Goal: Answer question/provide support: Share knowledge or assist other users

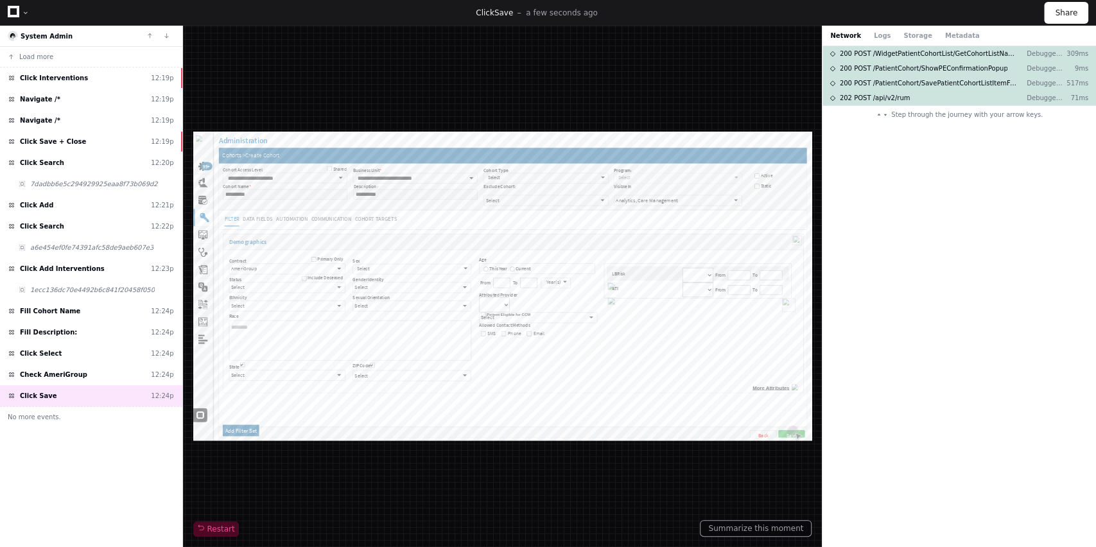
click at [13, 13] on icon at bounding box center [14, 12] width 12 height 12
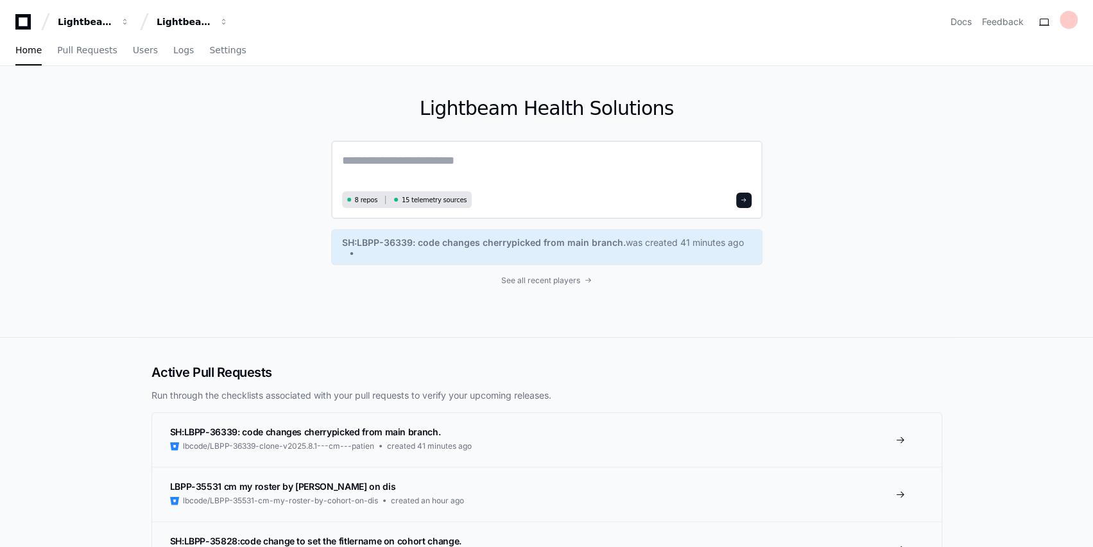
click at [356, 144] on div "8 repos 15 telemetry sources" at bounding box center [546, 180] width 431 height 78
click at [377, 166] on textarea at bounding box center [547, 170] width 410 height 36
paste textarea "**********"
type textarea "**********"
click at [368, 159] on textarea at bounding box center [547, 169] width 410 height 34
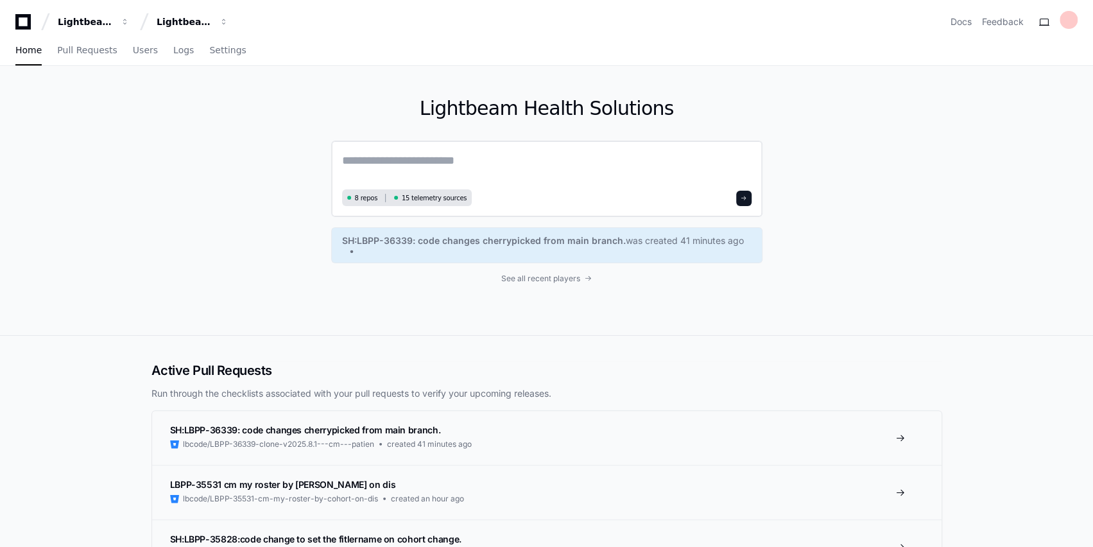
paste textarea "**********"
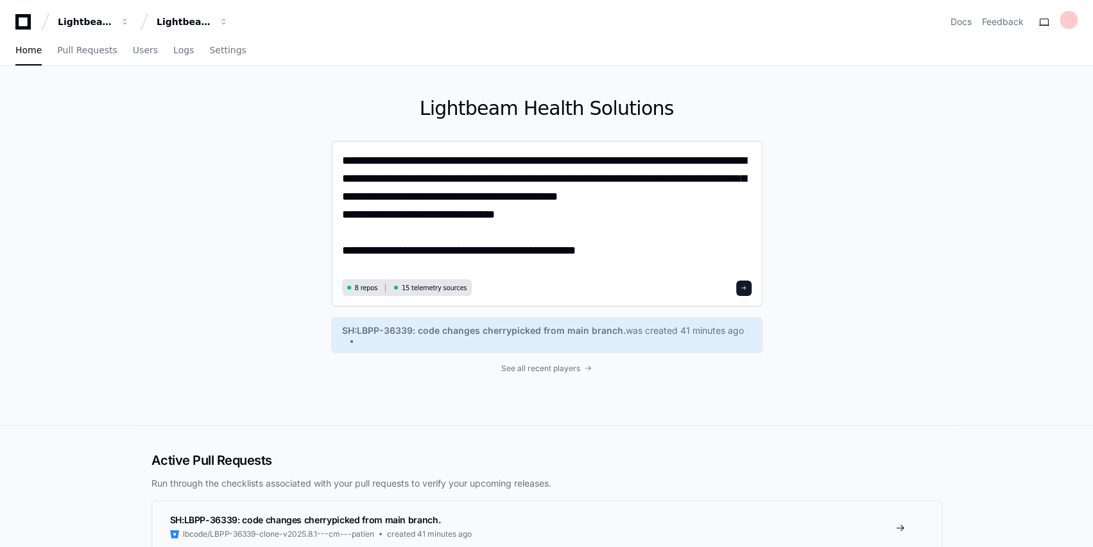
click at [343, 250] on textarea "**********" at bounding box center [547, 214] width 410 height 124
click at [689, 252] on textarea "**********" at bounding box center [547, 214] width 410 height 124
click at [1051, 385] on div "**********" at bounding box center [546, 245] width 1093 height 359
click at [740, 246] on textarea "**********" at bounding box center [547, 214] width 410 height 124
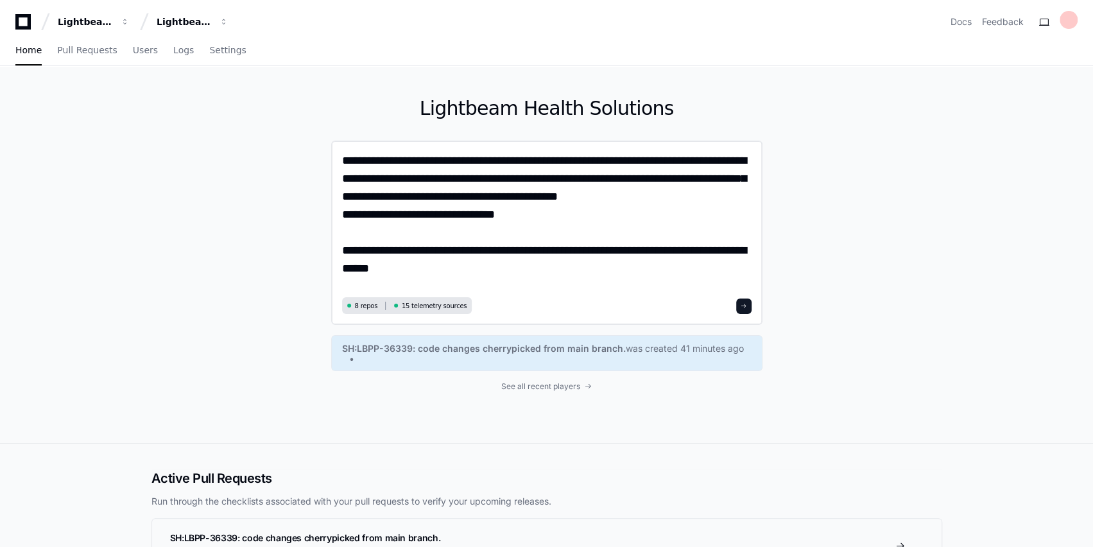
click at [449, 271] on textarea "**********" at bounding box center [547, 223] width 410 height 142
drag, startPoint x: 539, startPoint y: 175, endPoint x: 403, endPoint y: 177, distance: 136.1
click at [403, 177] on textarea "**********" at bounding box center [547, 223] width 410 height 142
click at [414, 265] on textarea "**********" at bounding box center [547, 223] width 410 height 142
paste textarea "**********"
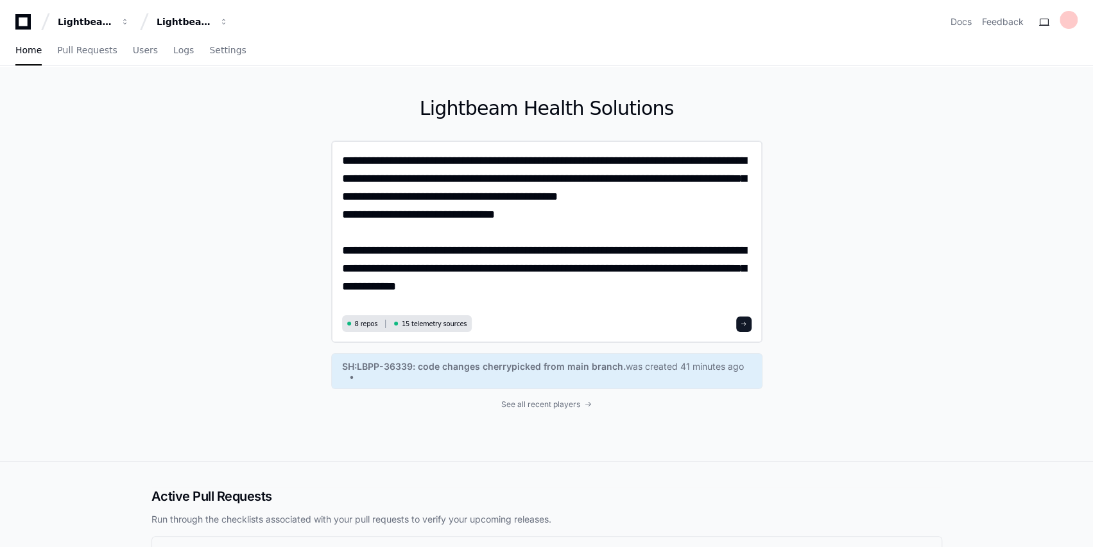
click at [688, 272] on textarea "**********" at bounding box center [547, 232] width 410 height 160
click at [440, 292] on textarea "**********" at bounding box center [547, 232] width 410 height 160
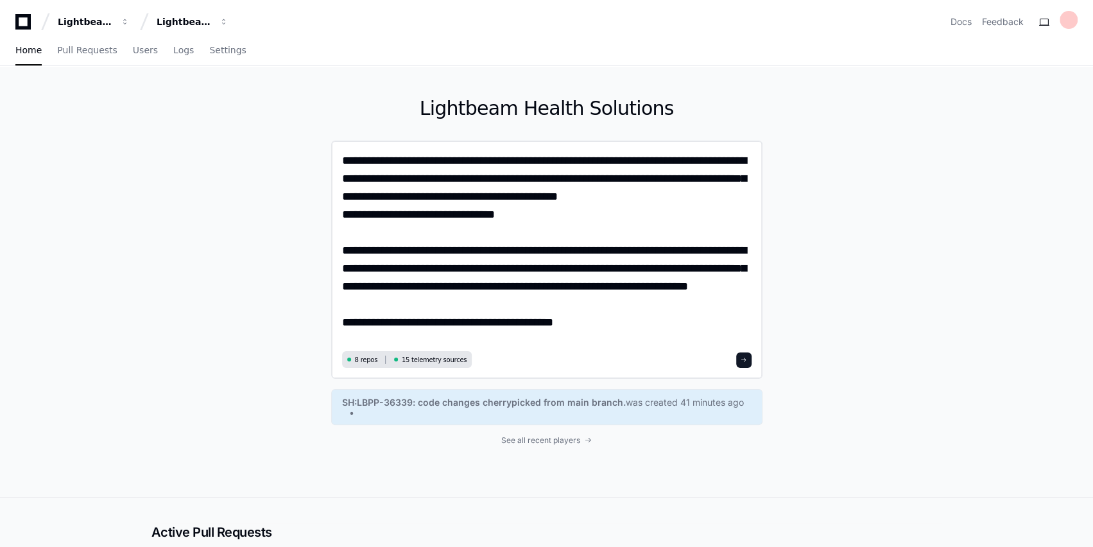
click at [490, 268] on textarea "**********" at bounding box center [547, 250] width 410 height 196
click at [562, 324] on textarea "**********" at bounding box center [547, 250] width 410 height 196
paste textarea "**********"
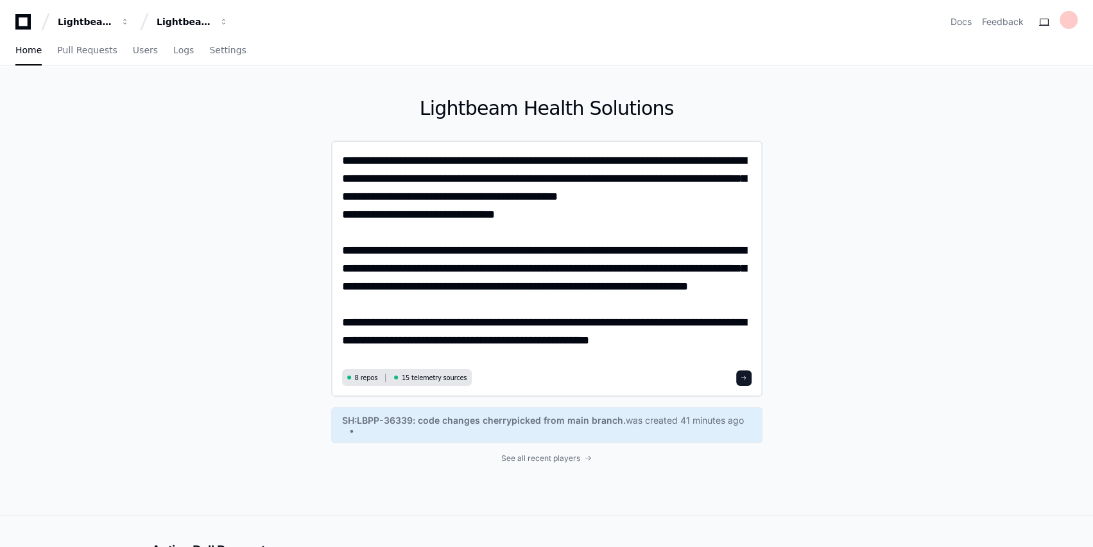
type textarea "**********"
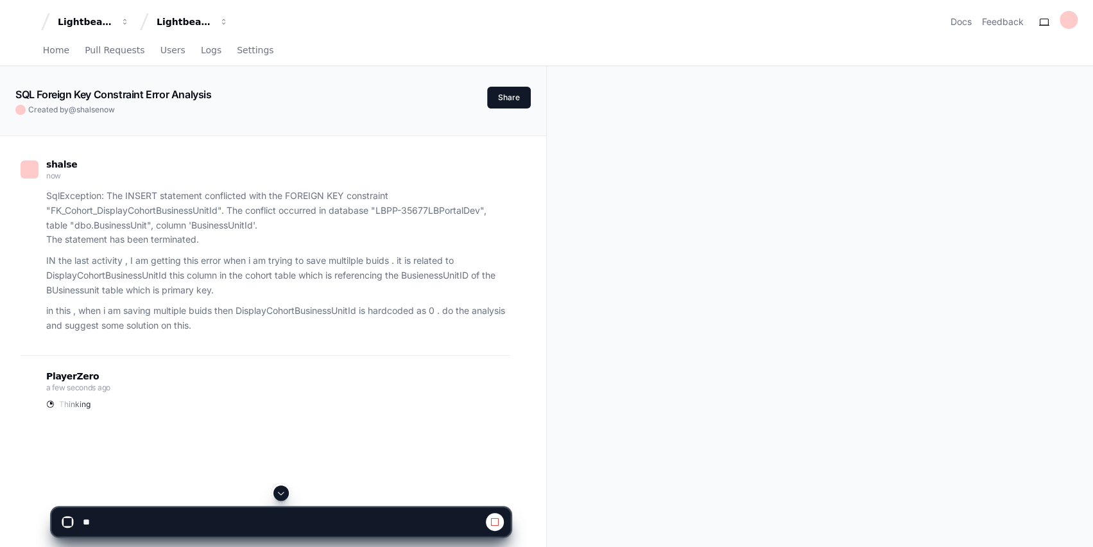
scroll to position [208, 0]
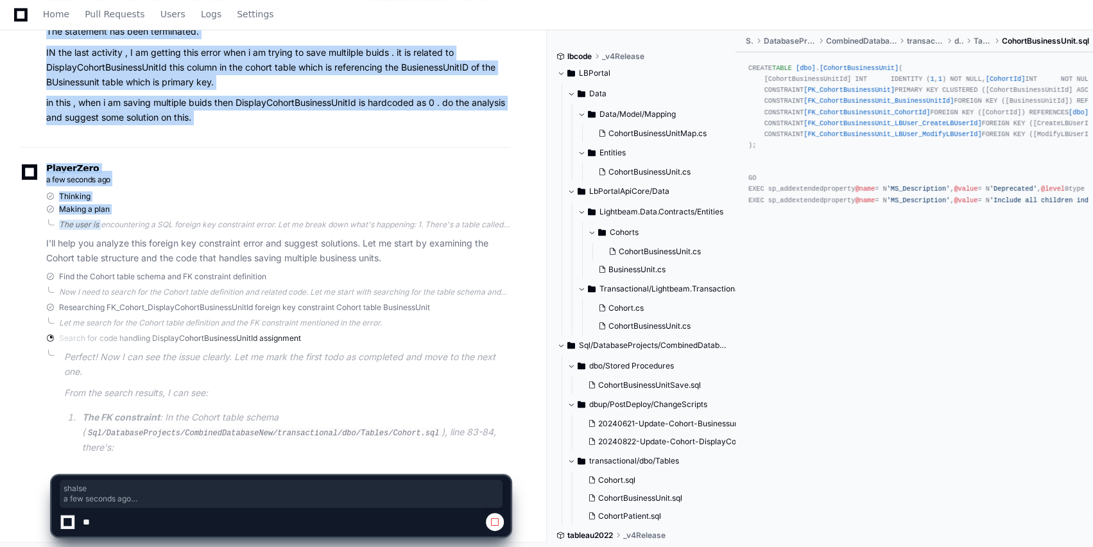
drag, startPoint x: 80, startPoint y: 222, endPoint x: 100, endPoint y: 222, distance: 20.5
click at [165, 168] on div "PlayerZero a few seconds ago" at bounding box center [266, 175] width 490 height 22
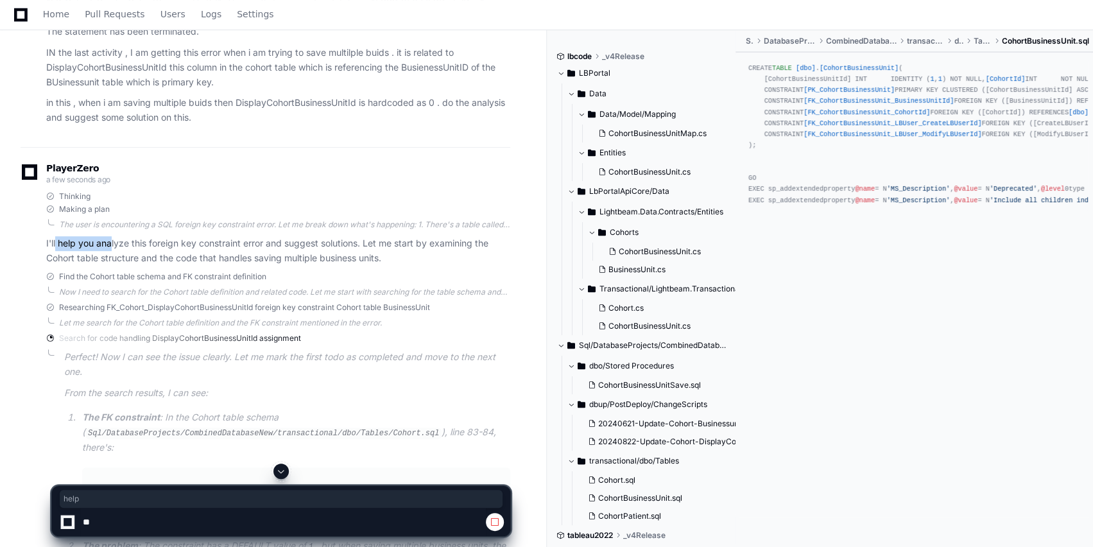
drag, startPoint x: 56, startPoint y: 244, endPoint x: 119, endPoint y: 244, distance: 63.6
click at [119, 244] on p "I'll help you analyze this foreign key constraint error and suggest solutions. …" at bounding box center [278, 251] width 464 height 30
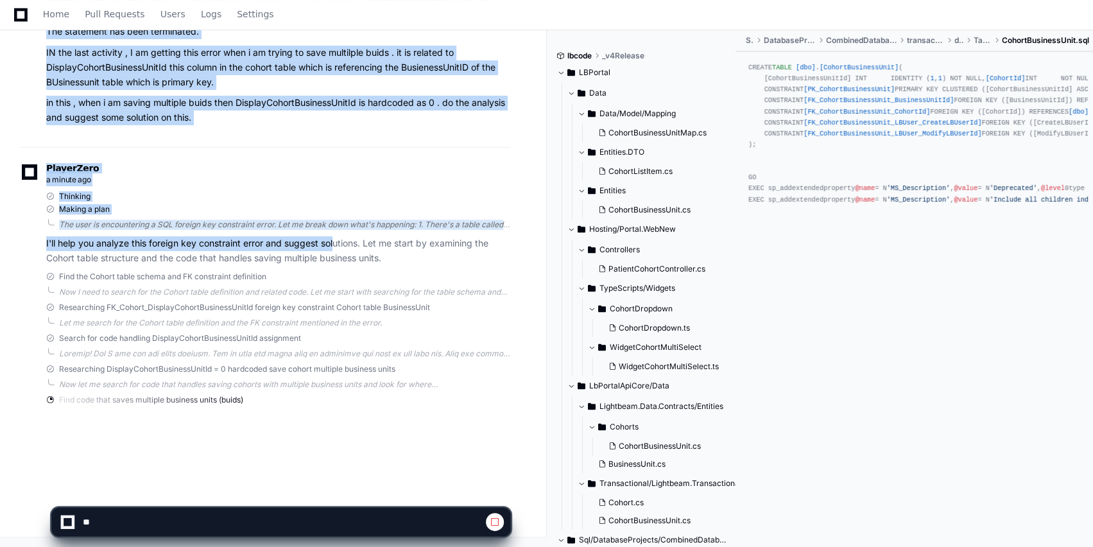
drag, startPoint x: 74, startPoint y: 243, endPoint x: 359, endPoint y: 241, distance: 284.4
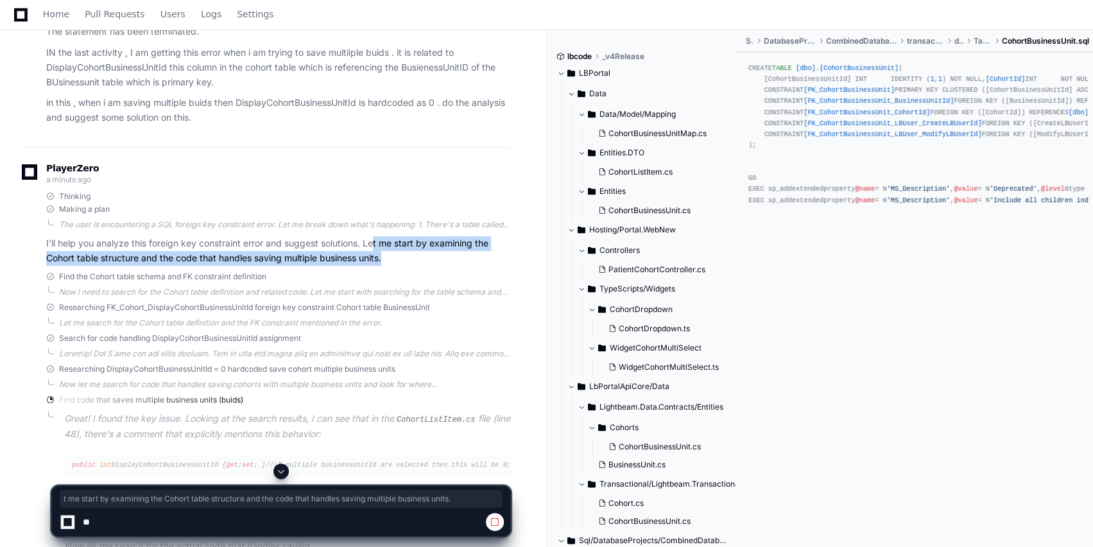
drag, startPoint x: 374, startPoint y: 241, endPoint x: 444, endPoint y: 256, distance: 71.4
click at [444, 256] on p "I'll help you analyze this foreign key constraint error and suggest solutions. …" at bounding box center [278, 251] width 464 height 30
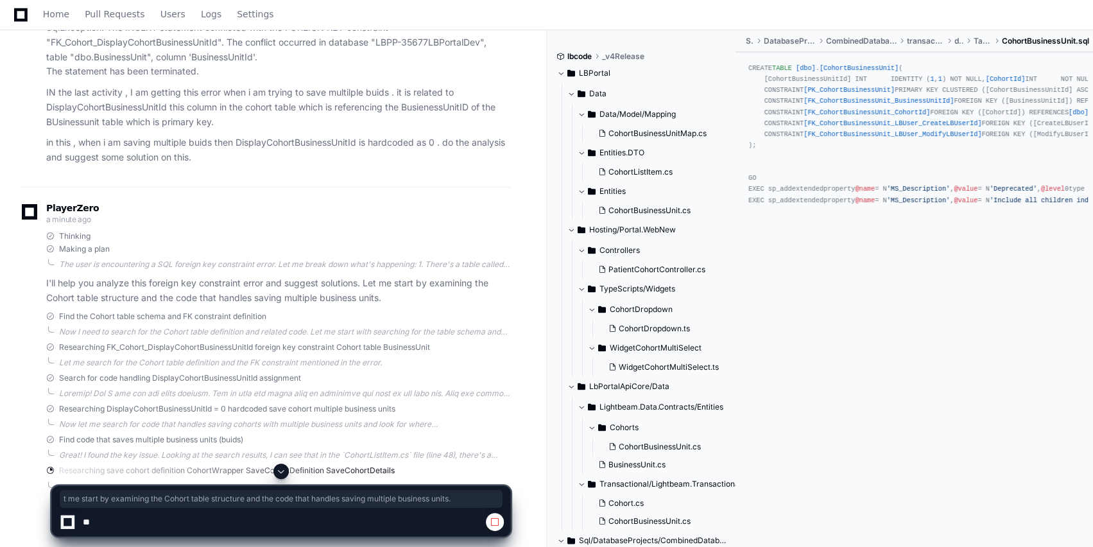
scroll to position [171, 0]
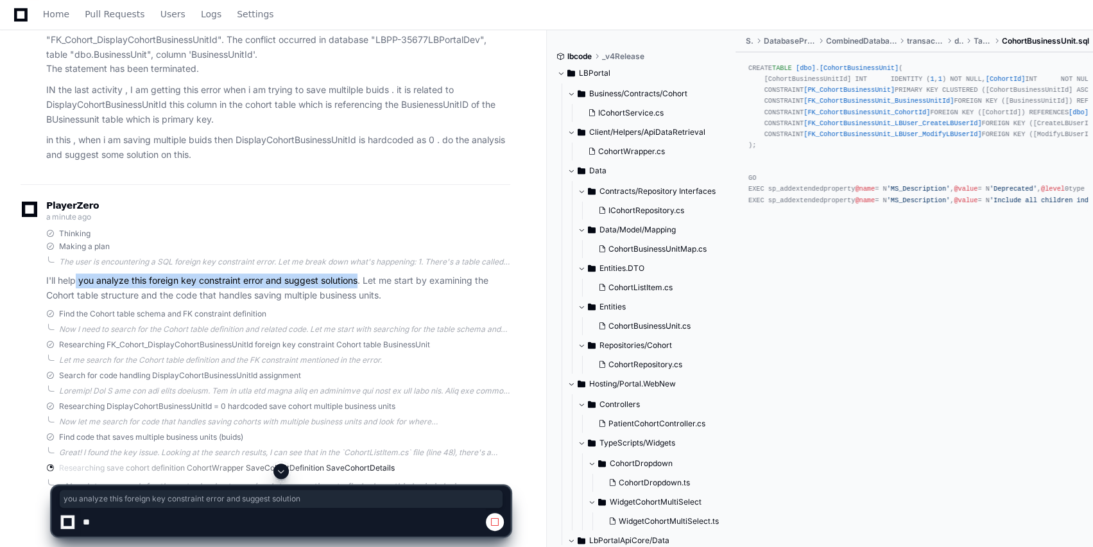
drag, startPoint x: 76, startPoint y: 278, endPoint x: 361, endPoint y: 279, distance: 284.4
click at [361, 279] on p "I'll help you analyze this foreign key constraint error and suggest solutions. …" at bounding box center [278, 288] width 464 height 30
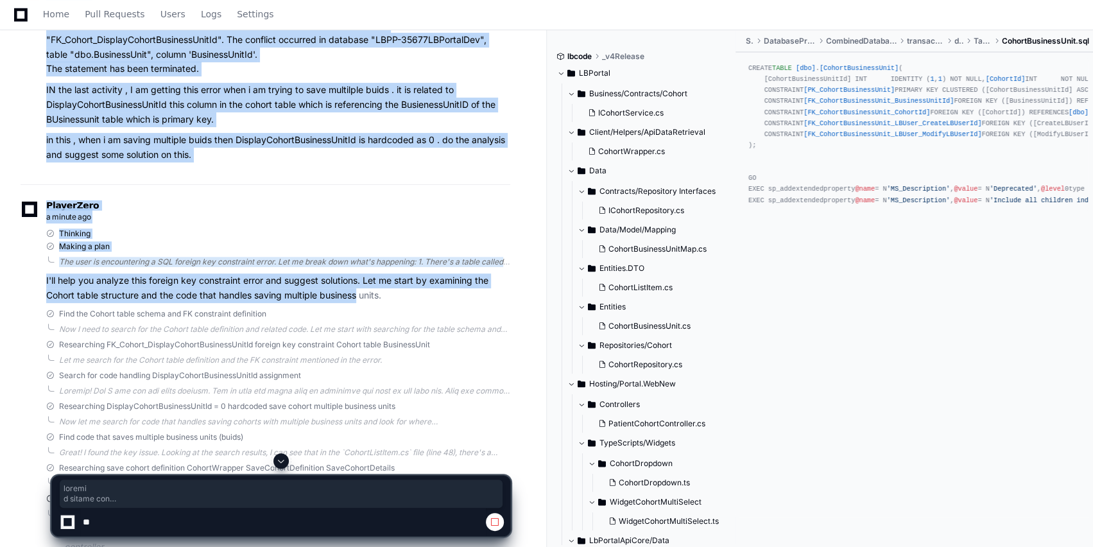
drag, startPoint x: 85, startPoint y: 293, endPoint x: 360, endPoint y: 297, distance: 274.8
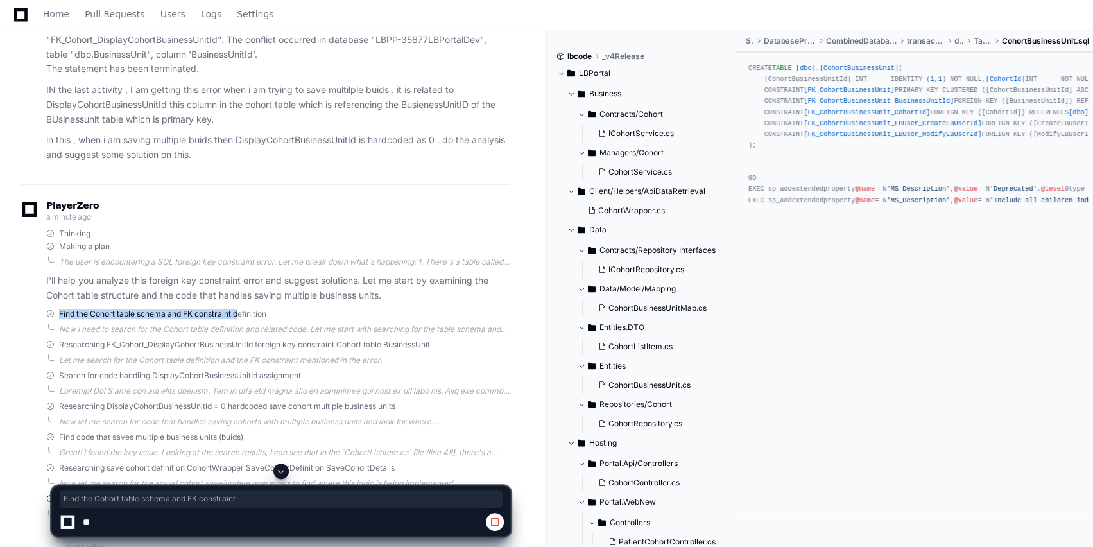
drag, startPoint x: 60, startPoint y: 311, endPoint x: 244, endPoint y: 315, distance: 184.3
click at [244, 315] on span "Find the Cohort table schema and FK constraint definition" at bounding box center [162, 314] width 207 height 10
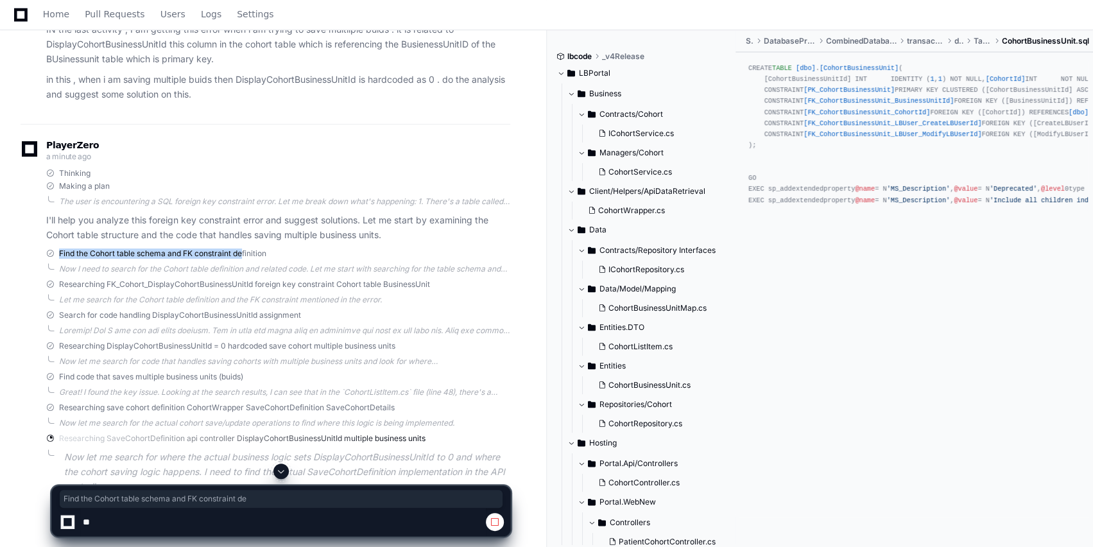
scroll to position [252, 0]
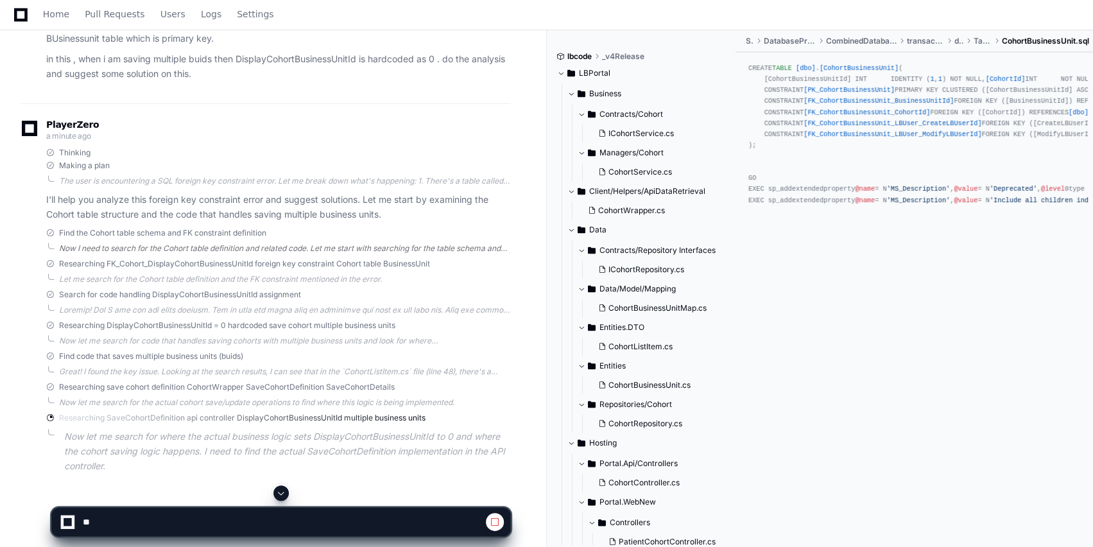
click at [117, 250] on div "Now I need to search for the Cohort table definition and related code. Let me s…" at bounding box center [284, 248] width 451 height 10
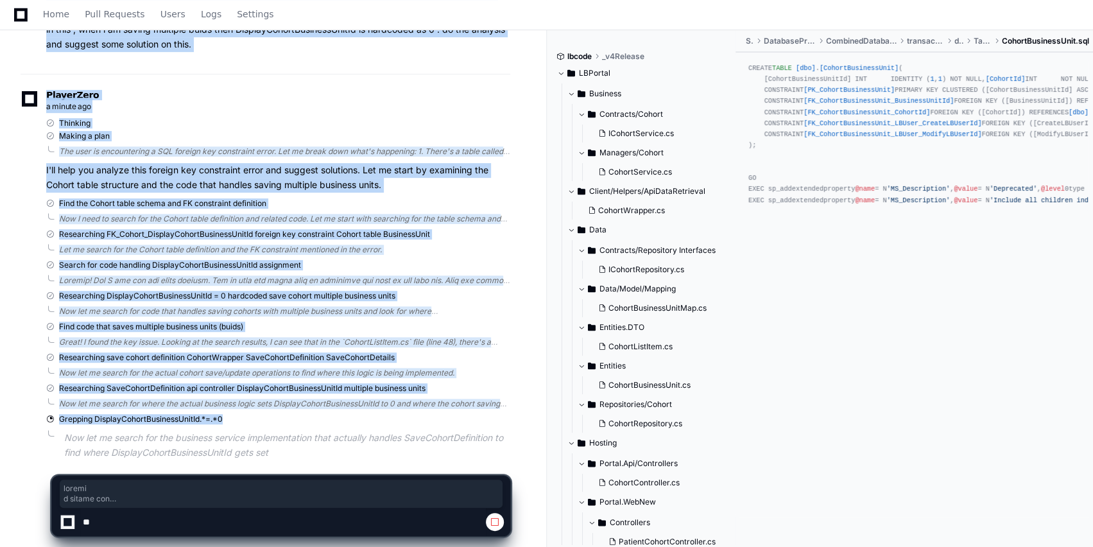
scroll to position [295, 0]
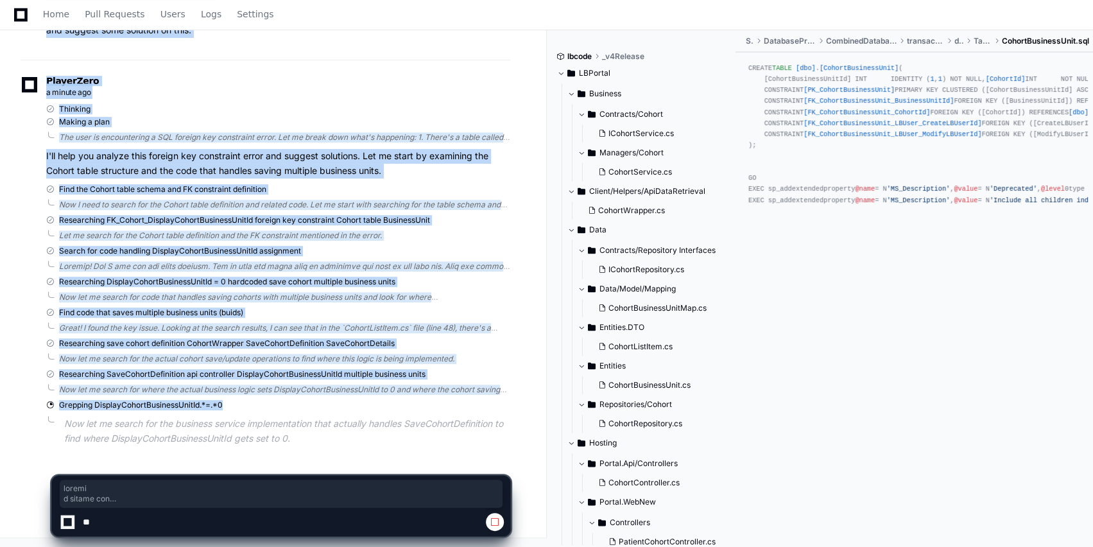
drag, startPoint x: 101, startPoint y: 407, endPoint x: 178, endPoint y: 412, distance: 77.2
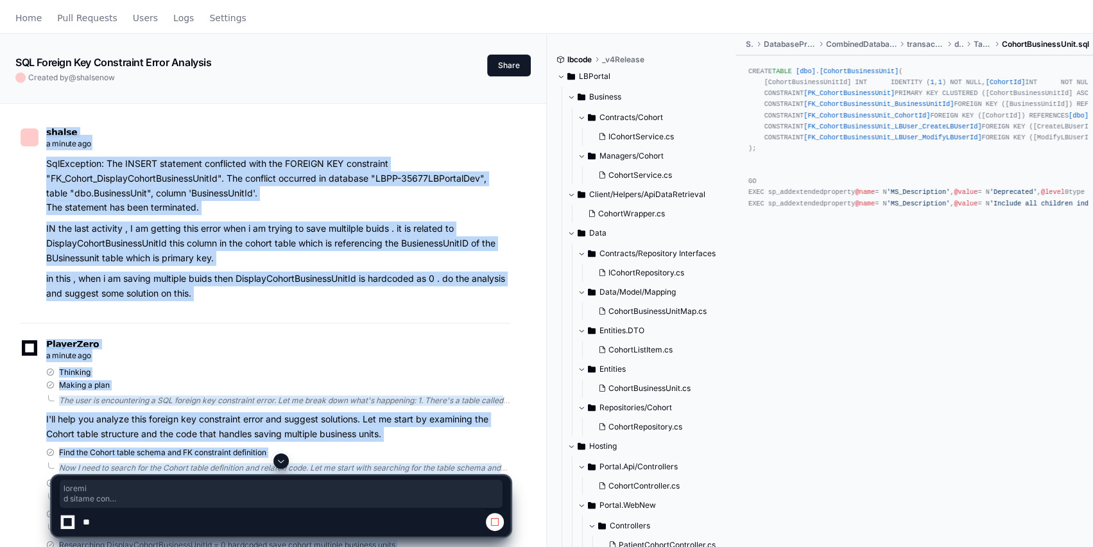
scroll to position [31, 0]
click at [146, 339] on div "PlayerZero a minute ago Thinking Making a plan The user is encountering a SQL f…" at bounding box center [266, 528] width 490 height 408
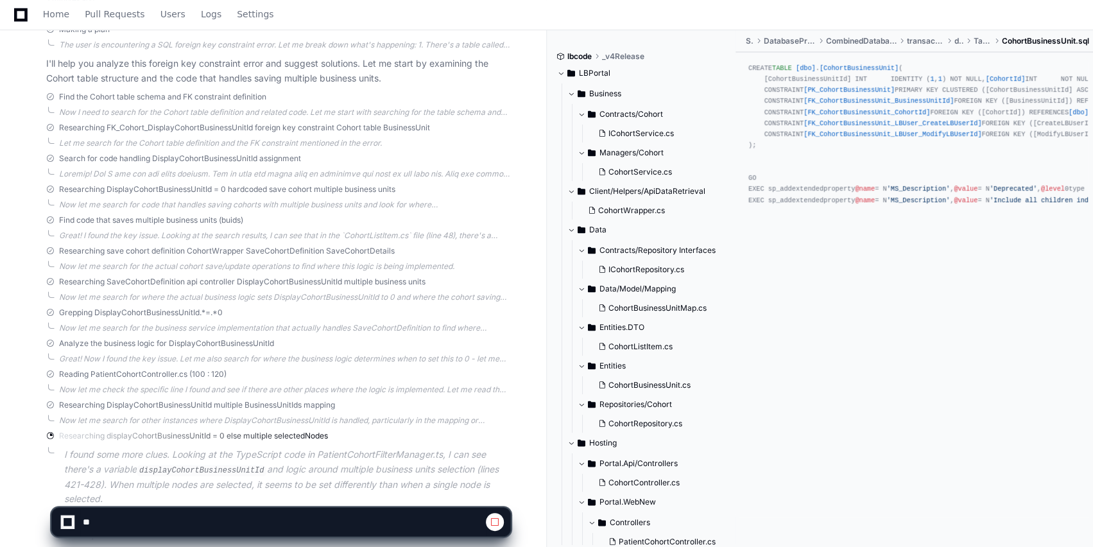
scroll to position [483, 0]
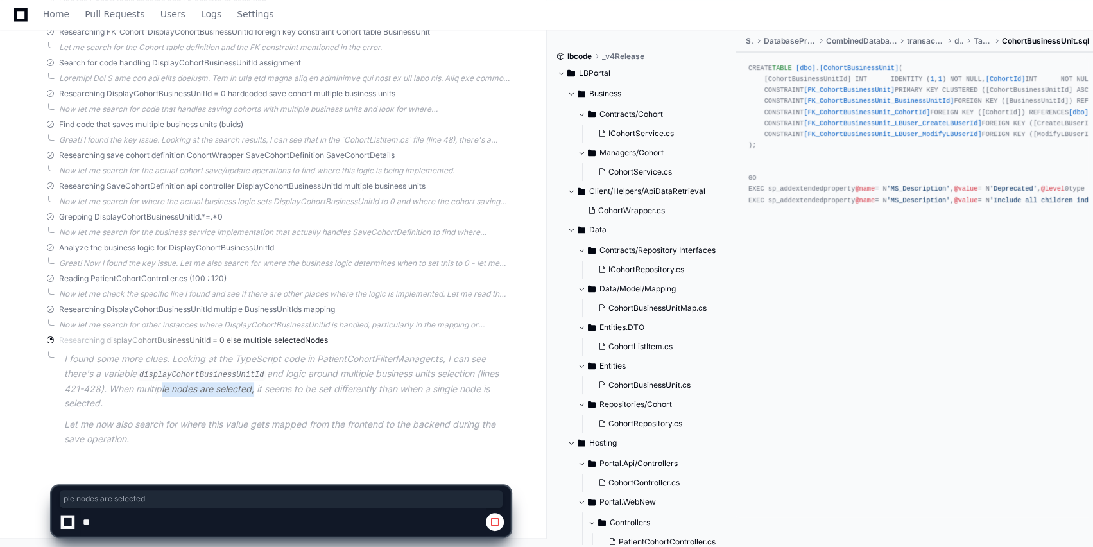
drag, startPoint x: 157, startPoint y: 390, endPoint x: 253, endPoint y: 390, distance: 96.3
click at [253, 390] on p "I found some more clues. Looking at the TypeScript code in PatientCohortFilterM…" at bounding box center [287, 381] width 446 height 59
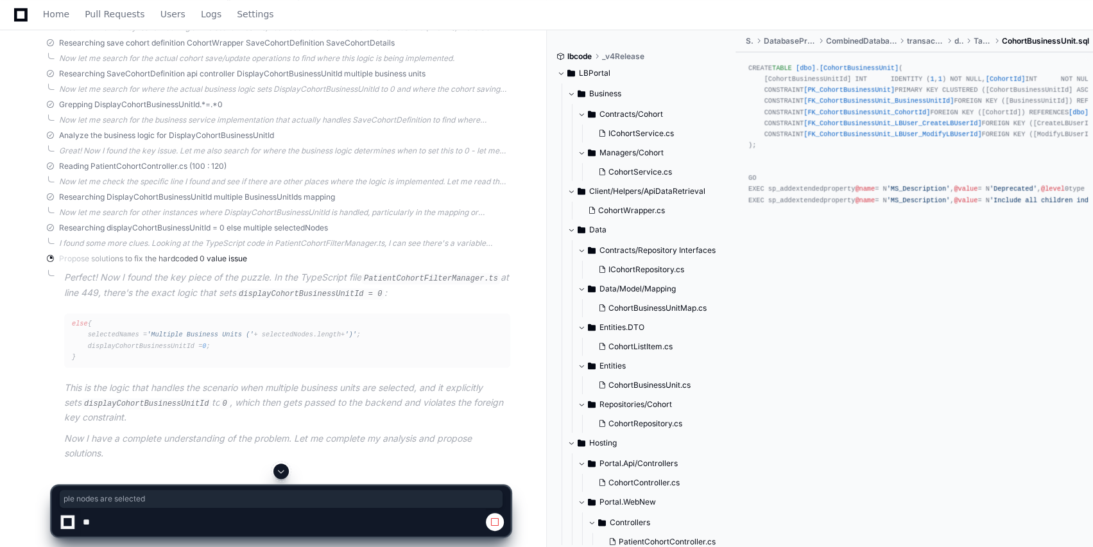
scroll to position [609, 0]
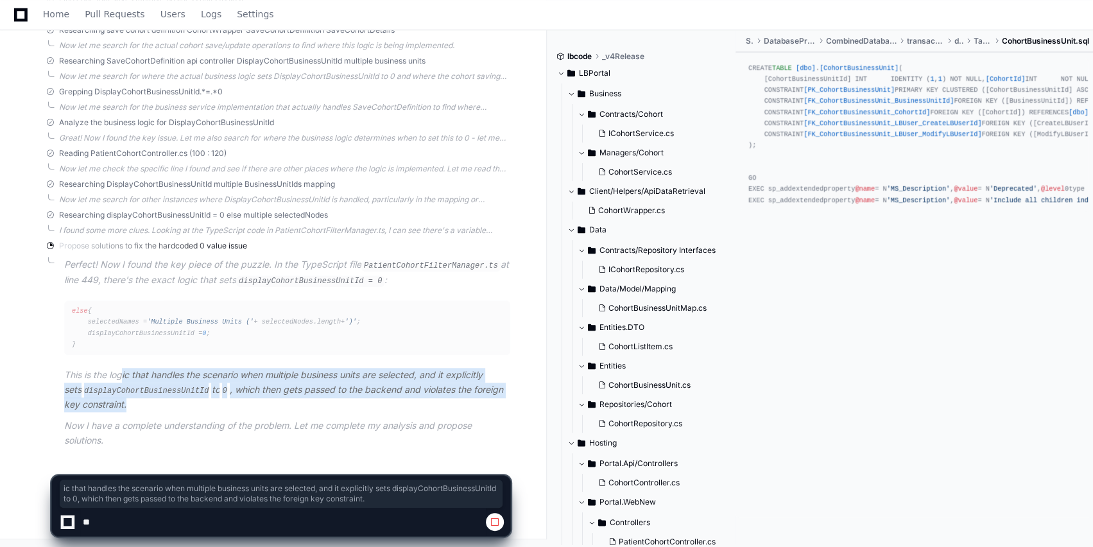
drag, startPoint x: 121, startPoint y: 379, endPoint x: 294, endPoint y: 403, distance: 175.0
click at [294, 403] on p "This is the logic that handles the scenario when multiple business units are se…" at bounding box center [287, 390] width 446 height 44
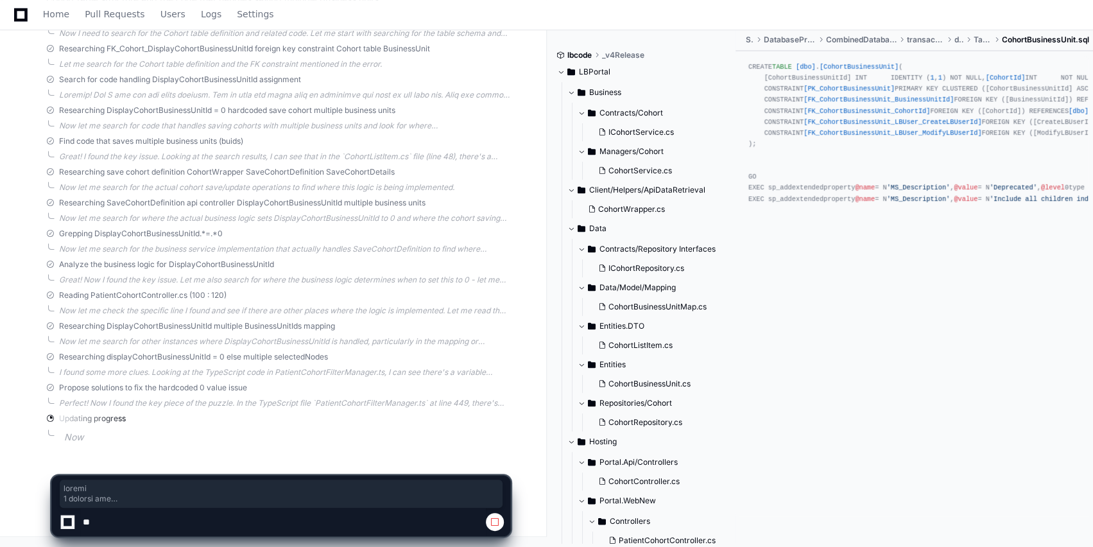
drag, startPoint x: 157, startPoint y: 426, endPoint x: 332, endPoint y: 421, distance: 175.3
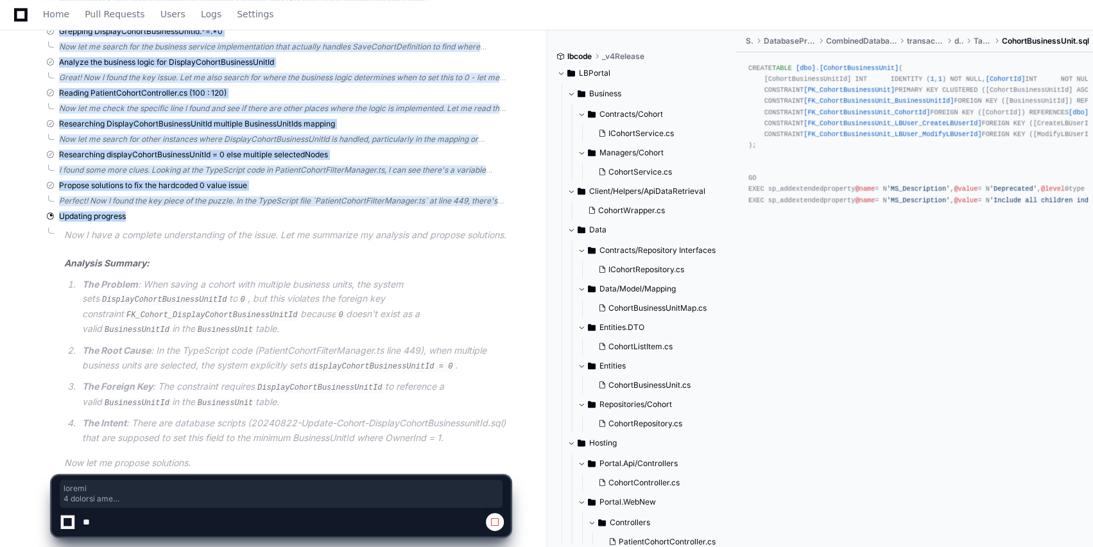
scroll to position [690, 0]
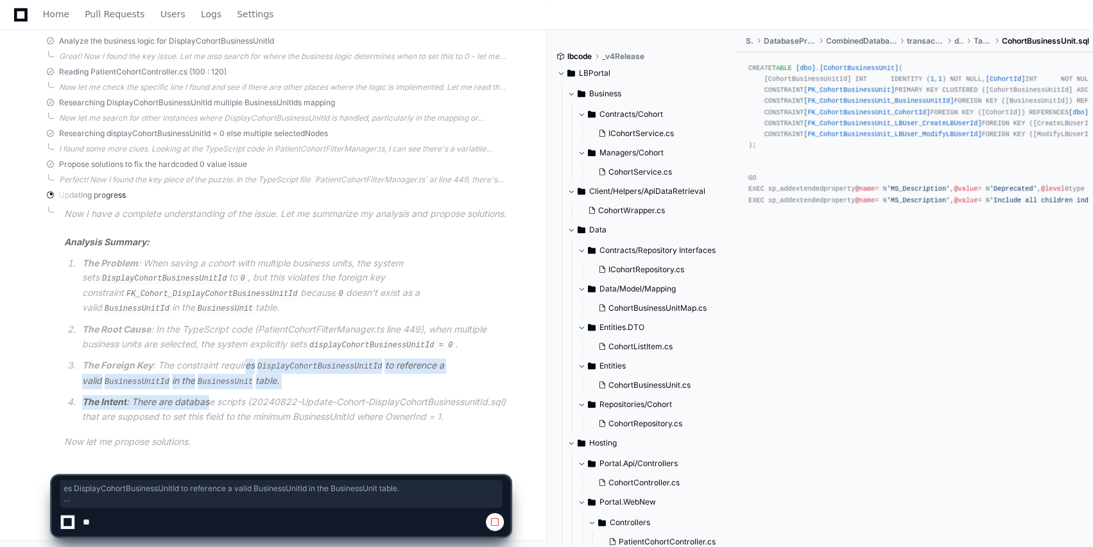
drag, startPoint x: 245, startPoint y: 359, endPoint x: 203, endPoint y: 398, distance: 57.3
click at [203, 398] on ol "The Problem : When saving a cohort with multiple business units, the system set…" at bounding box center [287, 340] width 446 height 168
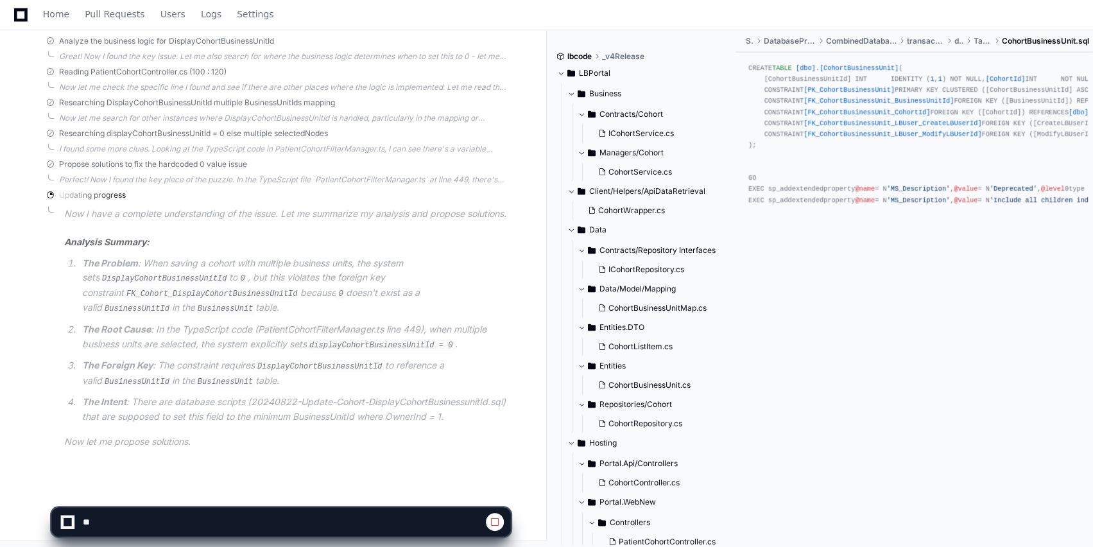
click at [334, 395] on p "The Intent : There are database scripts (20240822-Update-Cohort-DisplayCohortBu…" at bounding box center [296, 410] width 428 height 30
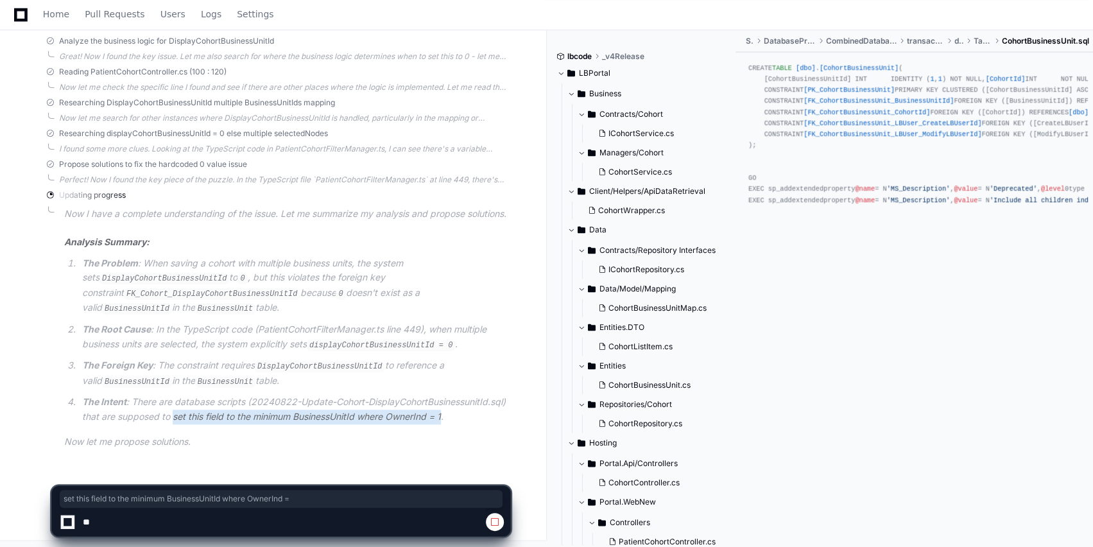
drag, startPoint x: 173, startPoint y: 419, endPoint x: 450, endPoint y: 412, distance: 276.8
click at [450, 412] on p "The Intent : There are database scripts (20240822-Update-Cohort-DisplayCohortBu…" at bounding box center [296, 410] width 428 height 30
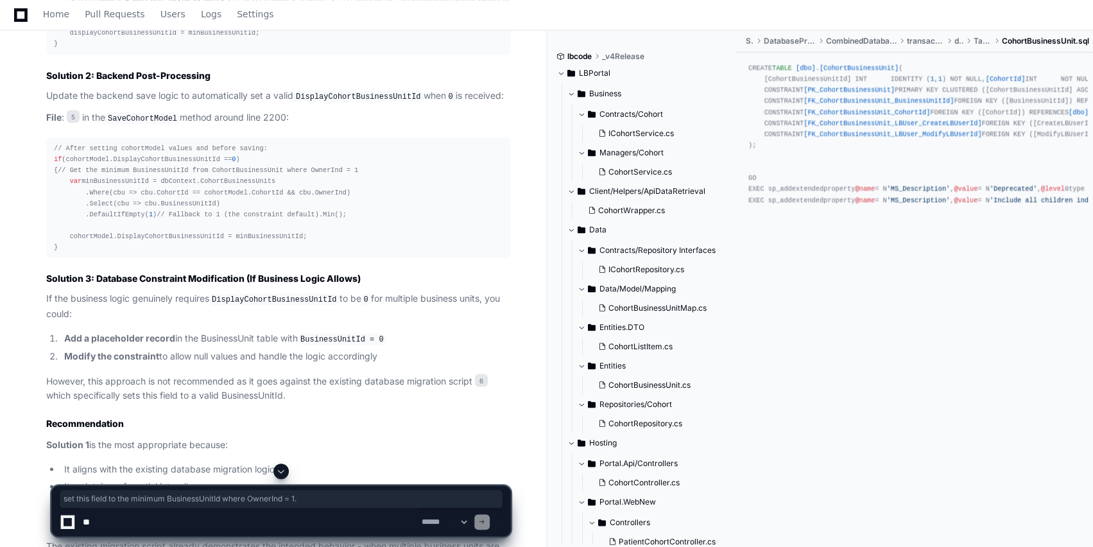
scroll to position [1564, 0]
drag, startPoint x: 158, startPoint y: 419, endPoint x: 295, endPoint y: 420, distance: 136.7
click at [295, 403] on p "However, this approach is not recommended as it goes against the existing datab…" at bounding box center [278, 388] width 464 height 30
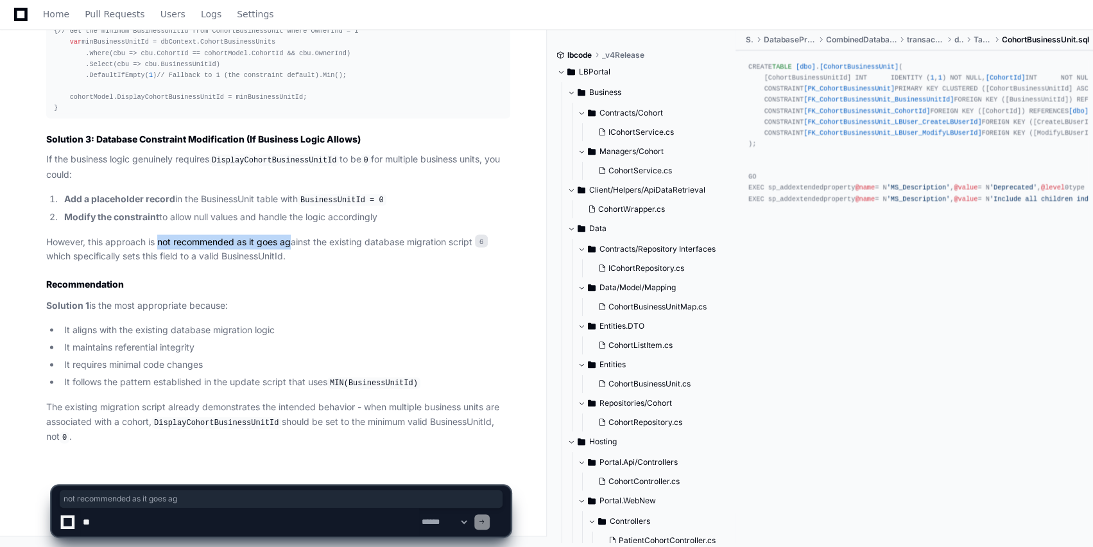
scroll to position [1735, 0]
drag, startPoint x: 87, startPoint y: 336, endPoint x: 256, endPoint y: 334, distance: 168.9
click at [256, 334] on li "It aligns with the existing database migration logic" at bounding box center [285, 330] width 450 height 15
drag, startPoint x: 97, startPoint y: 349, endPoint x: 190, endPoint y: 351, distance: 93.1
click at [190, 351] on li "It maintains referential integrity" at bounding box center [285, 347] width 450 height 15
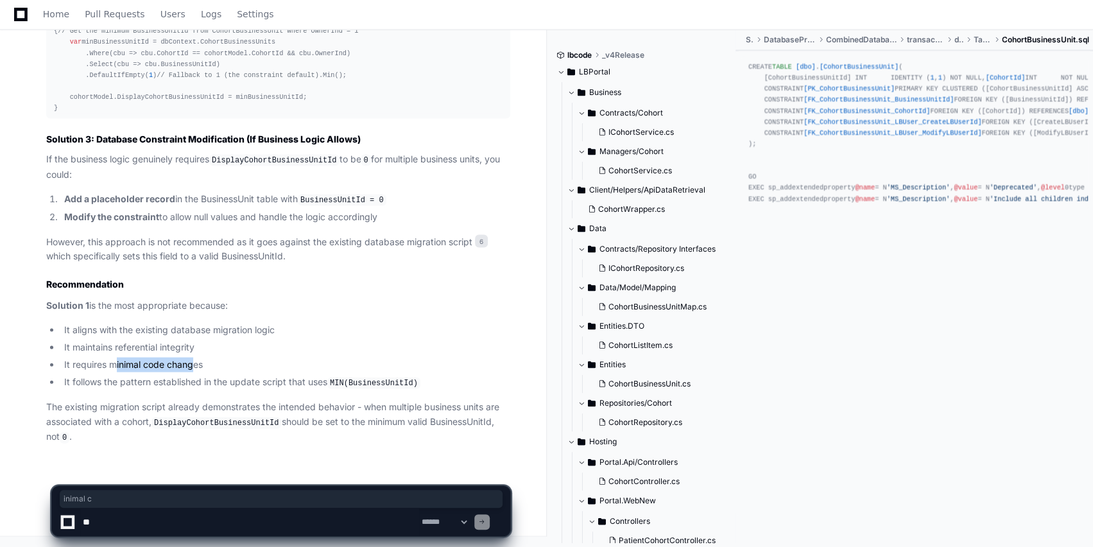
drag, startPoint x: 113, startPoint y: 371, endPoint x: 195, endPoint y: 369, distance: 82.2
click at [195, 369] on li "It requires minimal code changes" at bounding box center [285, 365] width 450 height 15
drag, startPoint x: 144, startPoint y: 385, endPoint x: 266, endPoint y: 383, distance: 122.6
click at [266, 383] on li "It follows the pattern established in the update script that uses MIN(BusinessU…" at bounding box center [285, 382] width 450 height 15
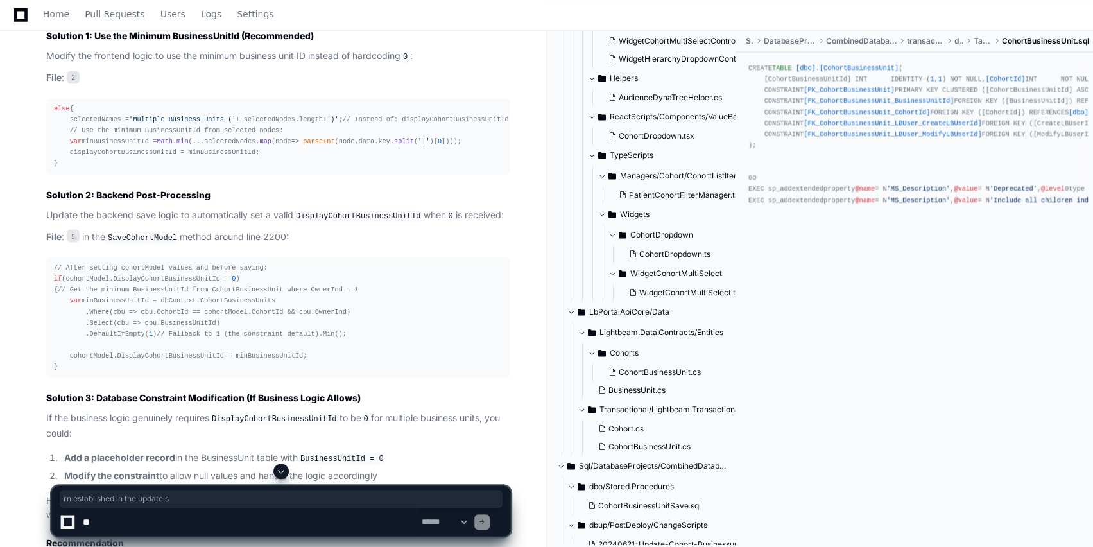
scroll to position [1737, 0]
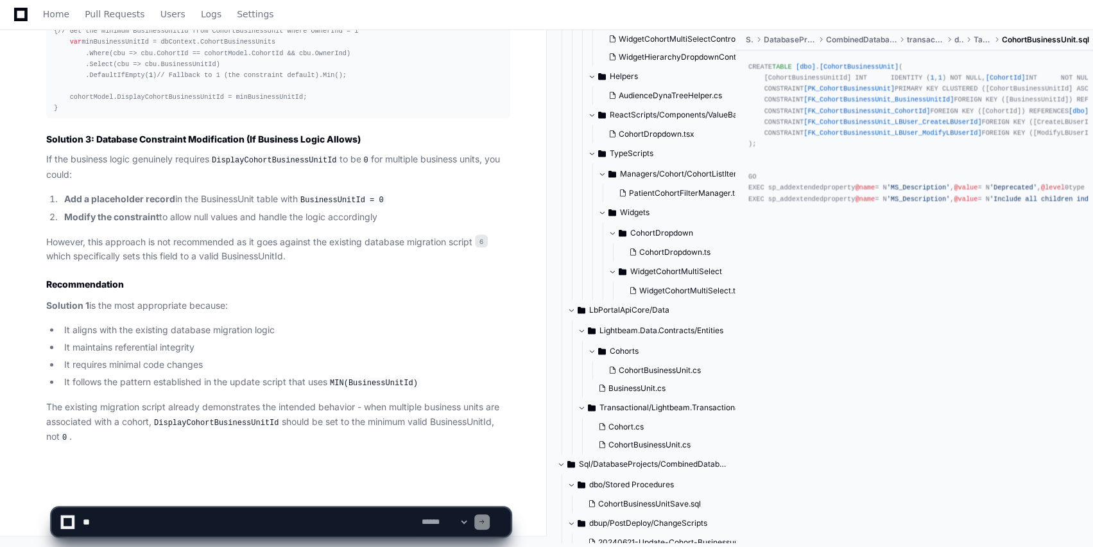
click at [1015, 205] on div "CREATE TABLE [dbo] . [CohortBusinessUnit] ( [CohortBusinessUnitId] INT IDENTITY…" at bounding box center [915, 133] width 332 height 143
click at [150, 524] on textarea at bounding box center [249, 522] width 339 height 28
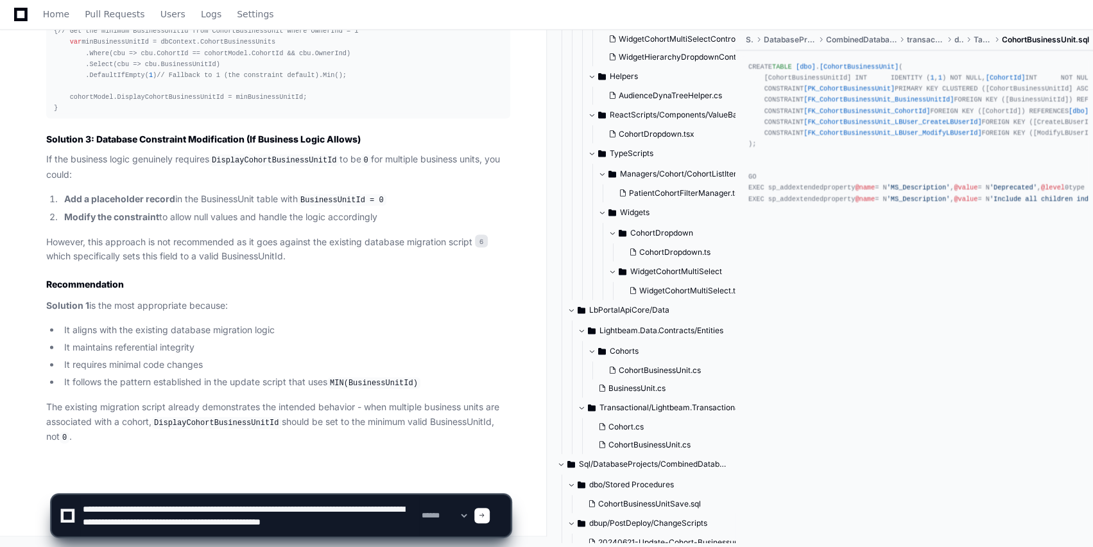
scroll to position [4, 0]
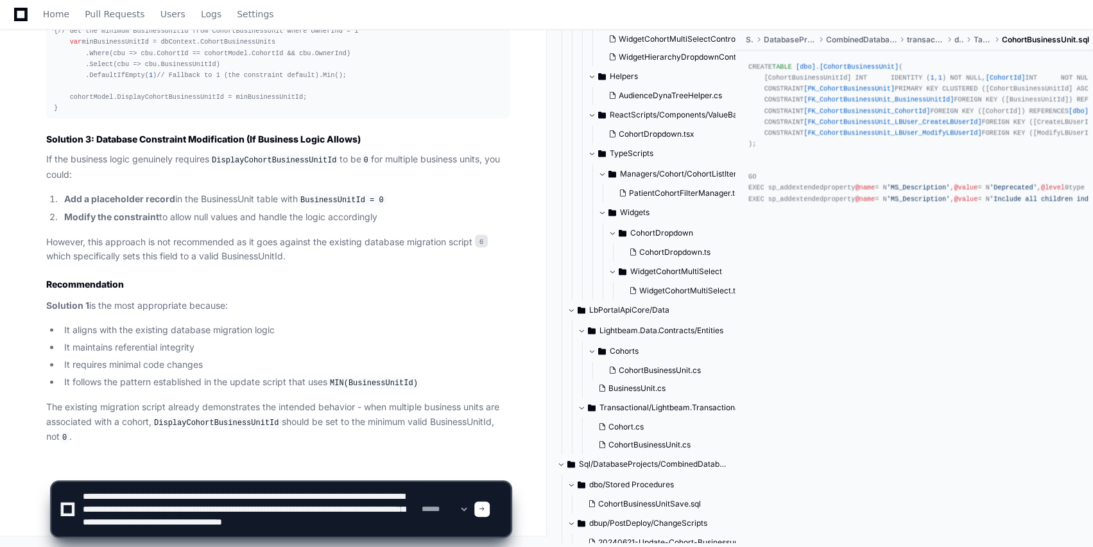
click at [350, 515] on textarea at bounding box center [249, 509] width 339 height 54
click at [208, 522] on textarea at bounding box center [249, 509] width 339 height 54
click at [182, 530] on textarea at bounding box center [249, 509] width 339 height 54
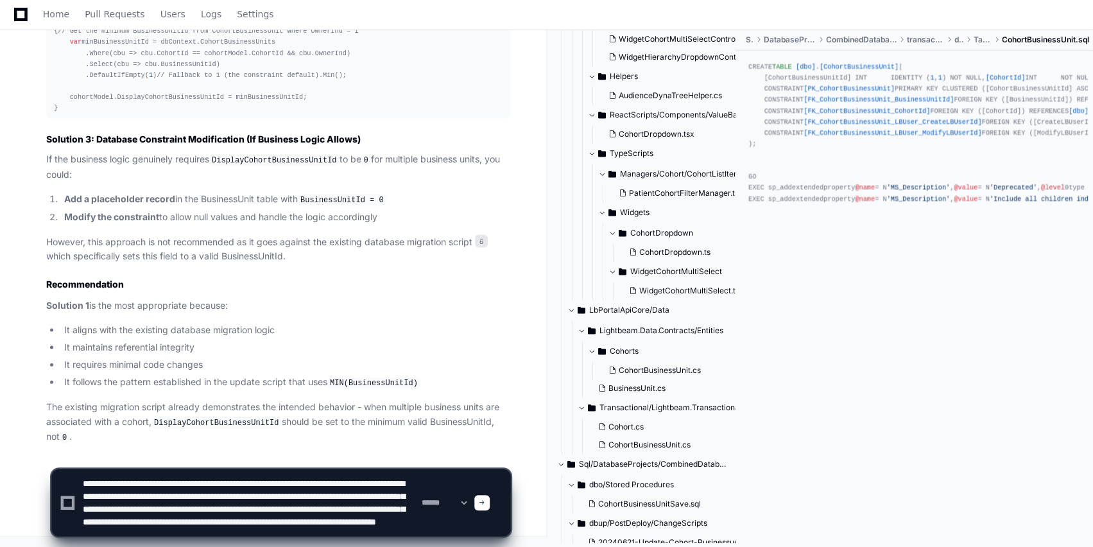
click at [342, 521] on textarea at bounding box center [249, 502] width 339 height 67
click at [109, 527] on textarea at bounding box center [249, 502] width 339 height 67
click at [199, 532] on textarea at bounding box center [249, 502] width 339 height 67
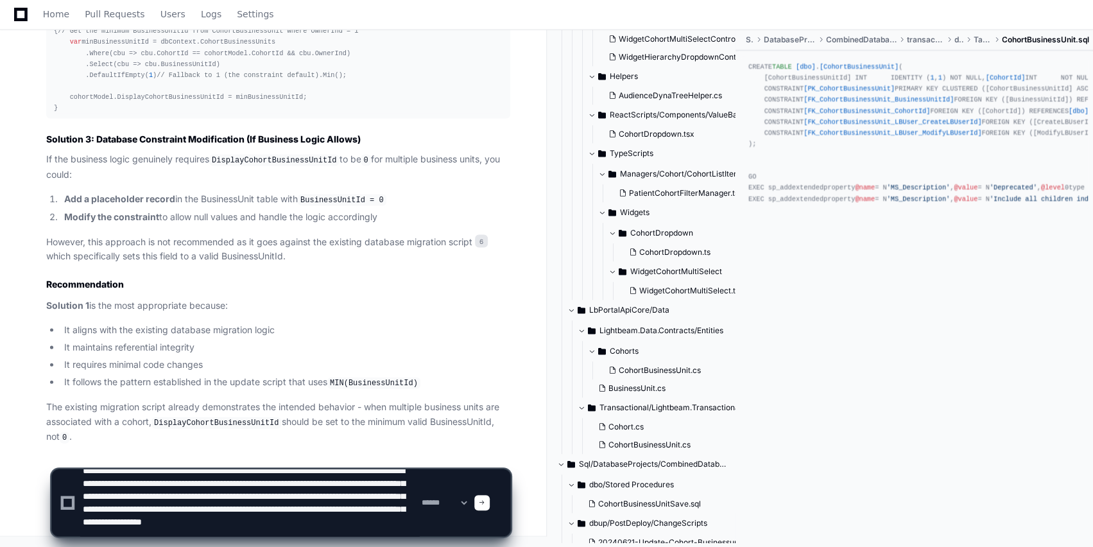
type textarea "**********"
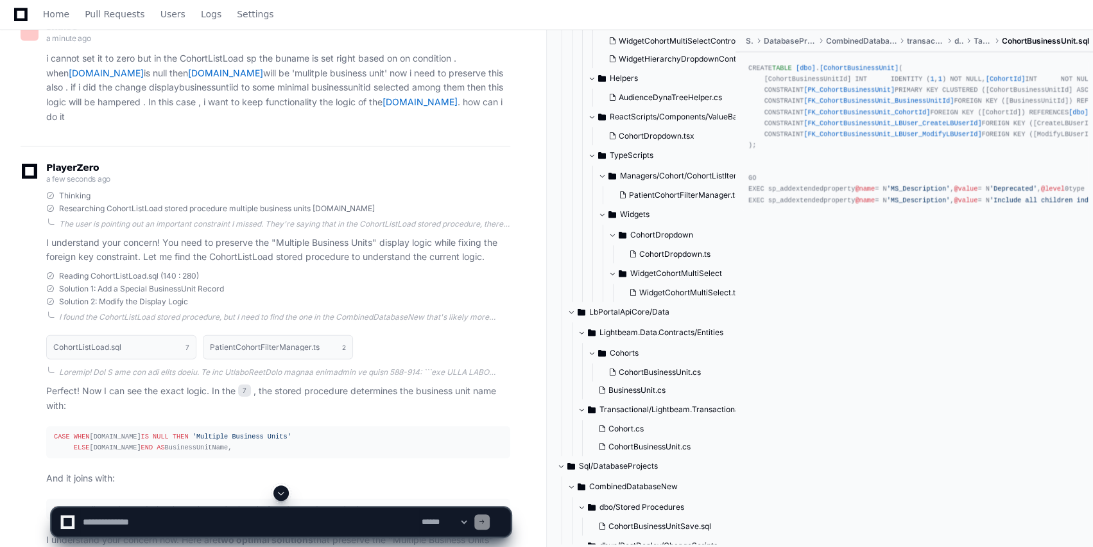
scroll to position [2164, 0]
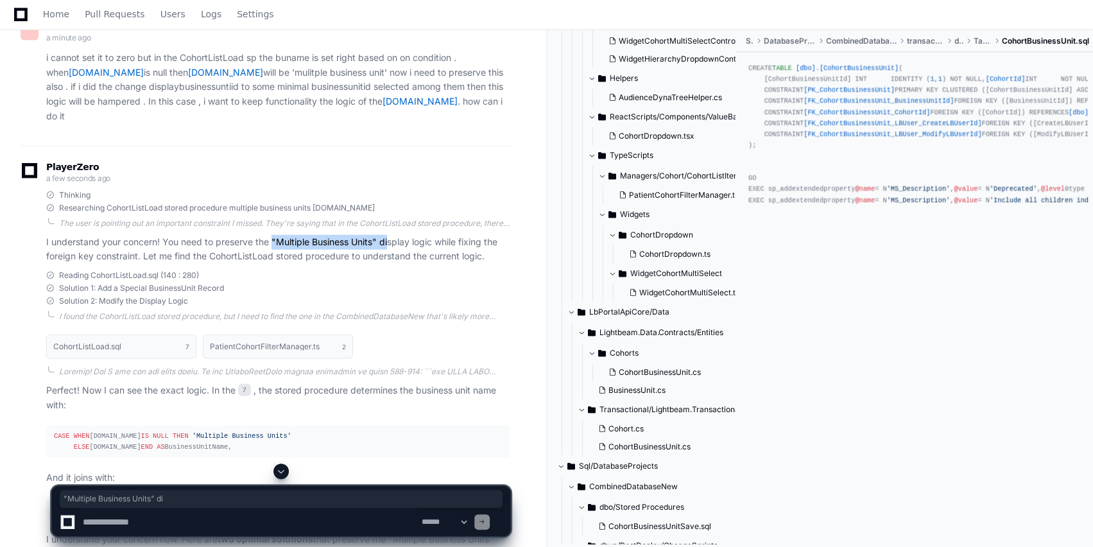
drag, startPoint x: 274, startPoint y: 258, endPoint x: 389, endPoint y: 260, distance: 114.9
click at [389, 260] on p "I understand your concern! You need to preserve the "Multiple Business Units" d…" at bounding box center [278, 250] width 464 height 30
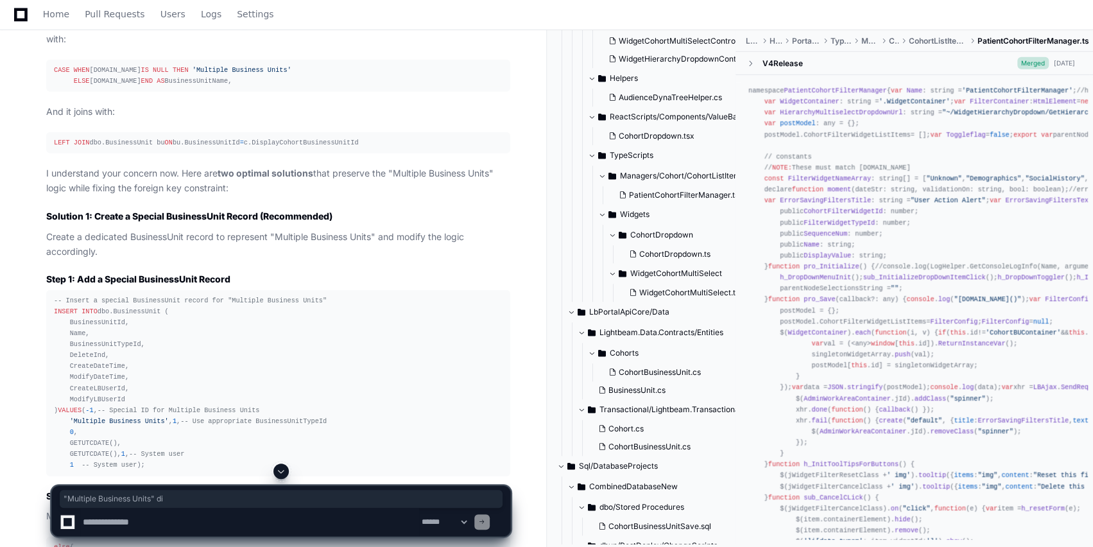
scroll to position [2533, 0]
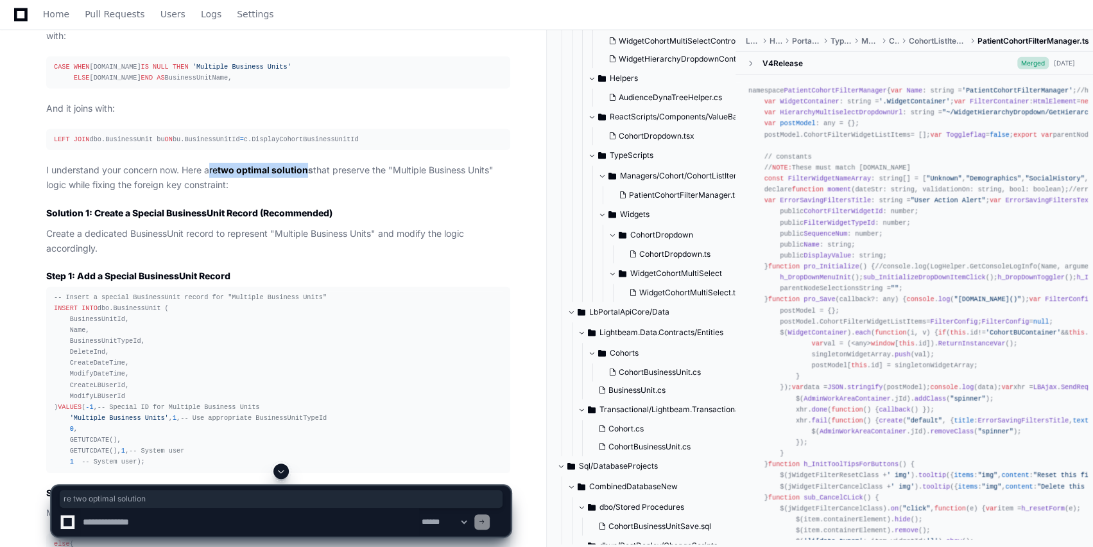
drag, startPoint x: 209, startPoint y: 199, endPoint x: 312, endPoint y: 195, distance: 102.8
click at [312, 193] on p "I understand your concern now. Here are two optimal solutions that preserve the…" at bounding box center [278, 178] width 464 height 30
drag, startPoint x: 87, startPoint y: 211, endPoint x: 186, endPoint y: 214, distance: 99.6
click at [186, 193] on p "I understand your concern now. Here are two optimal solutions that preserve the…" at bounding box center [278, 178] width 464 height 30
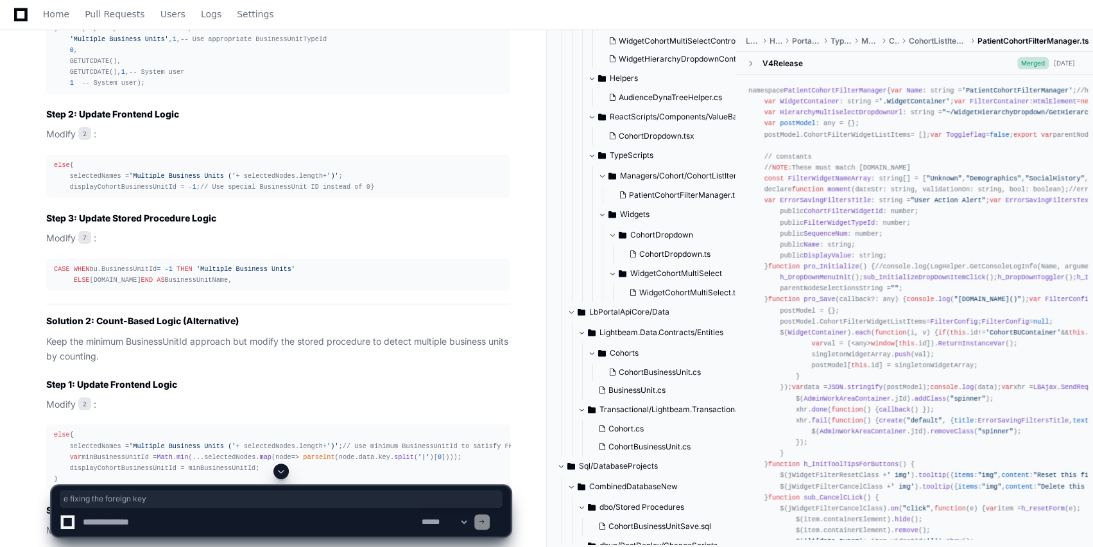
scroll to position [2926, 0]
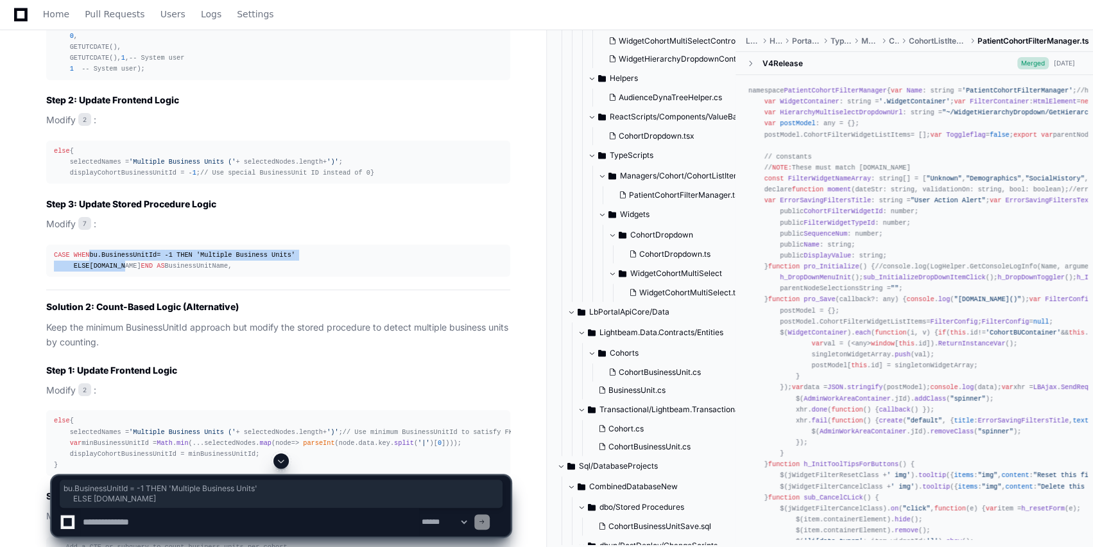
drag, startPoint x: 89, startPoint y: 347, endPoint x: 175, endPoint y: 366, distance: 88.2
click at [175, 272] on div "CASE WHEN bu.BusinessUnitId = -1 THEN 'Multiple Business Units' ELSE [DOMAIN_NA…" at bounding box center [278, 261] width 449 height 22
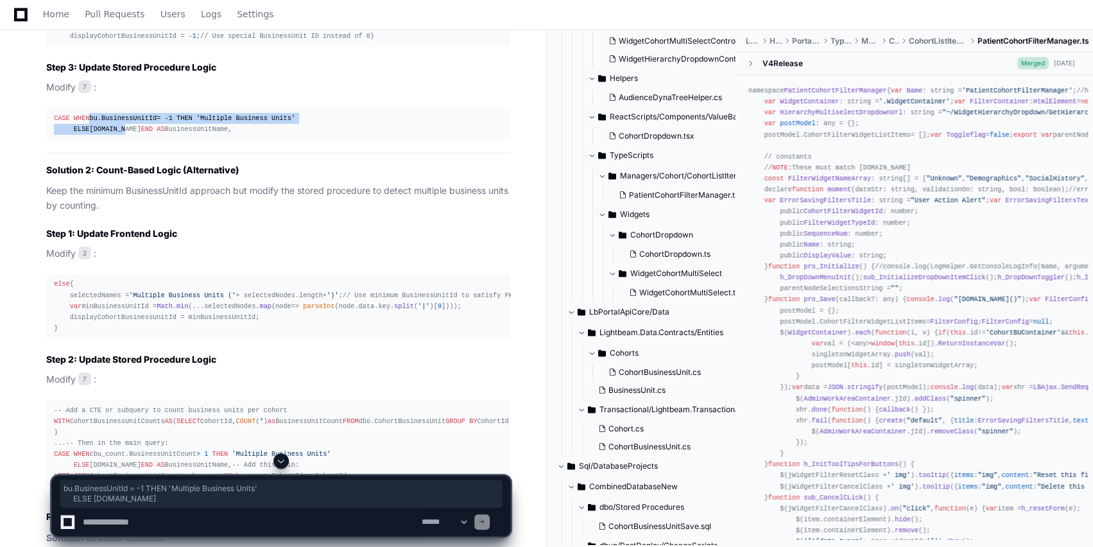
scroll to position [3072, 0]
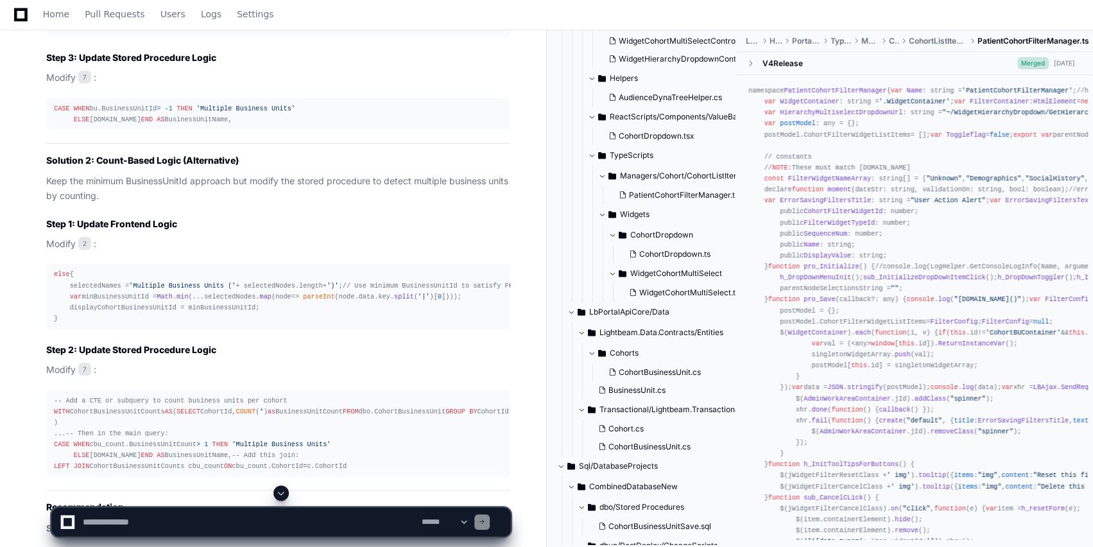
click at [146, 166] on strong "Solution 2: Count-Based Logic (Alternative)" at bounding box center [142, 160] width 193 height 11
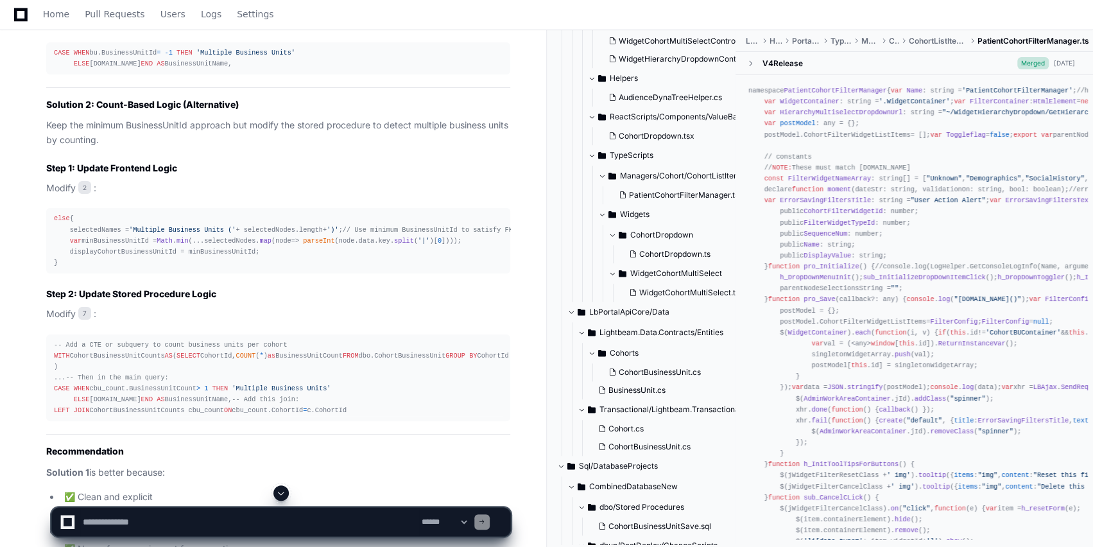
scroll to position [3129, 0]
click at [109, 268] on div "else { selectedNames = 'Multiple Business Units (' + selectedNodes. length + ')…" at bounding box center [278, 239] width 449 height 55
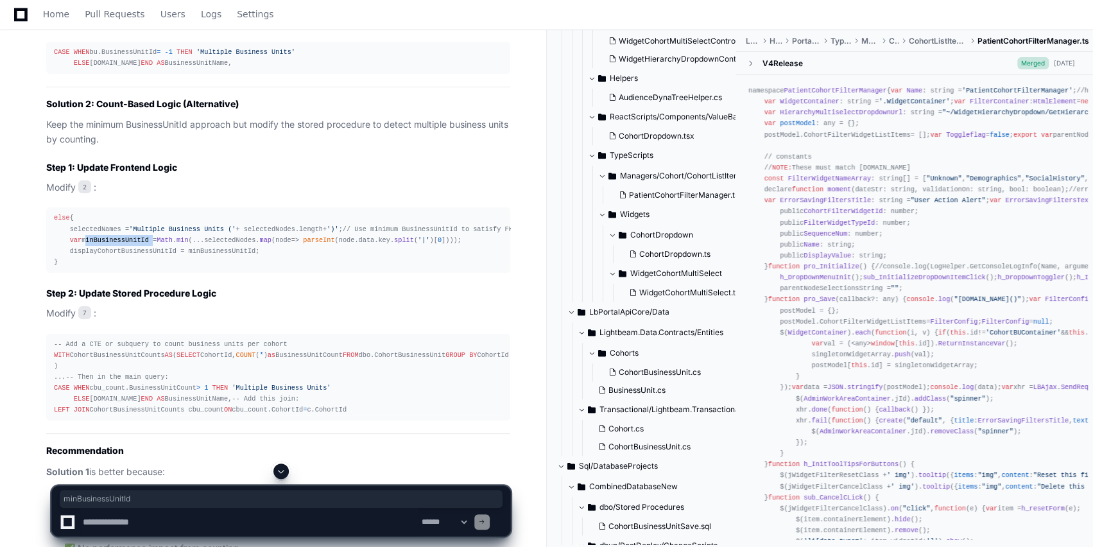
click at [109, 268] on div "else { selectedNames = 'Multiple Business Units (' + selectedNodes. length + ')…" at bounding box center [278, 239] width 449 height 55
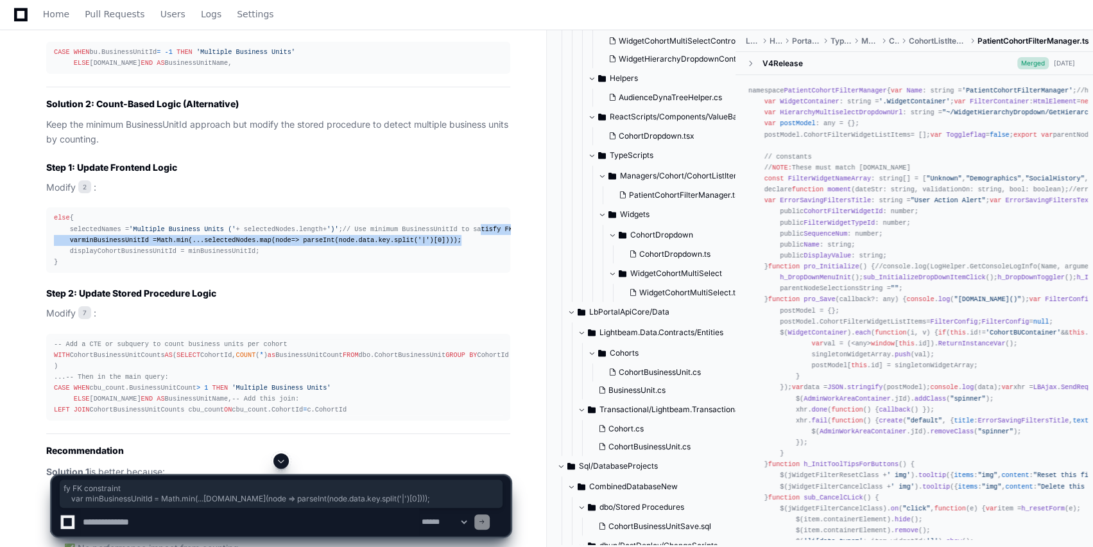
drag, startPoint x: 440, startPoint y: 355, endPoint x: 195, endPoint y: 346, distance: 246.0
click at [195, 268] on div "else { selectedNames = 'Multiple Business Units (' + selectedNodes. length + ')…" at bounding box center [278, 239] width 449 height 55
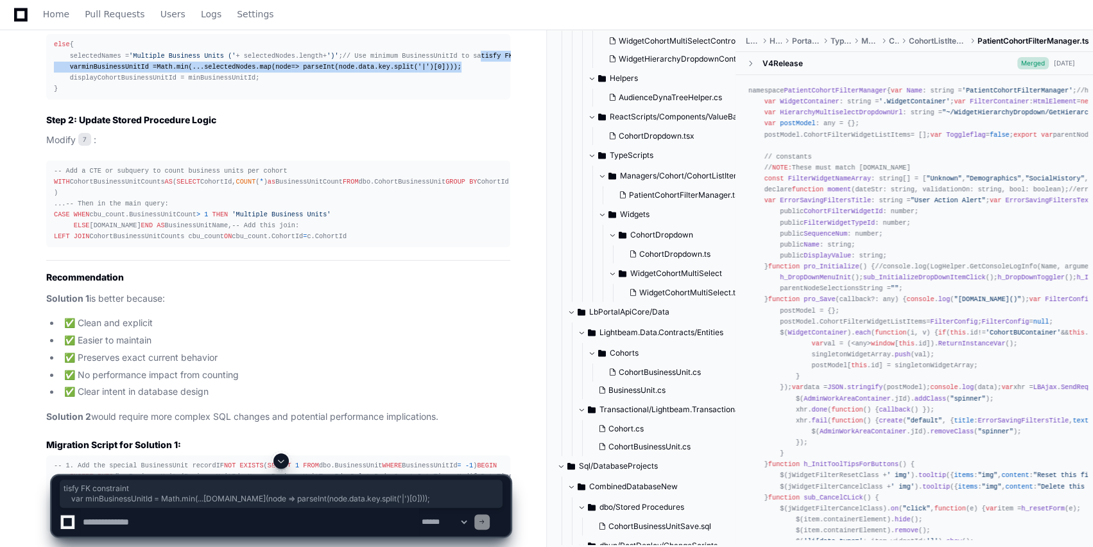
scroll to position [3307, 0]
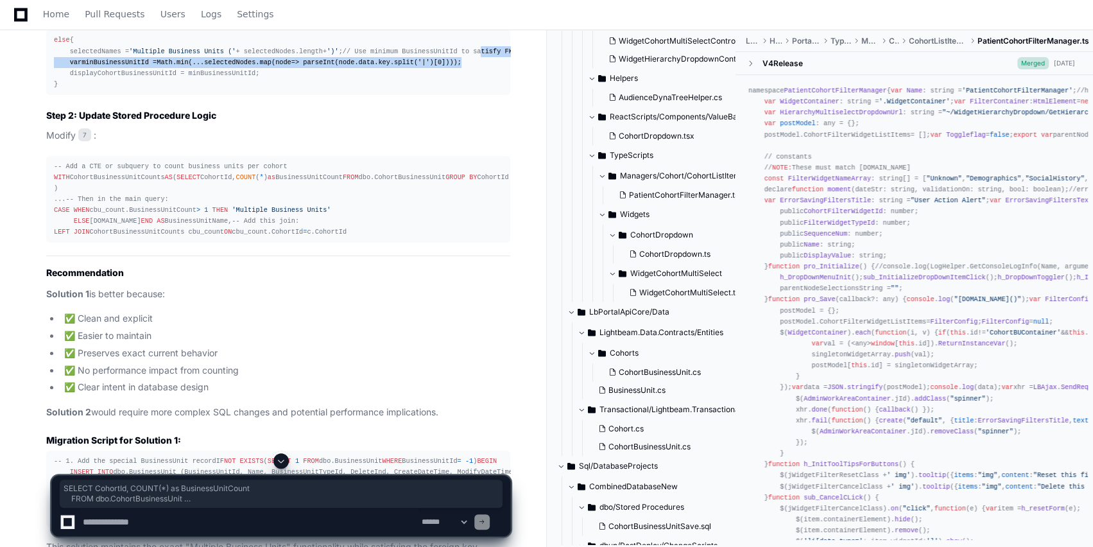
drag, startPoint x: 69, startPoint y: 304, endPoint x: 139, endPoint y: 361, distance: 89.9
click at [139, 238] on div "-- Add a CTE or subquery to count business units per cohort WITH CohortBusiness…" at bounding box center [278, 199] width 449 height 77
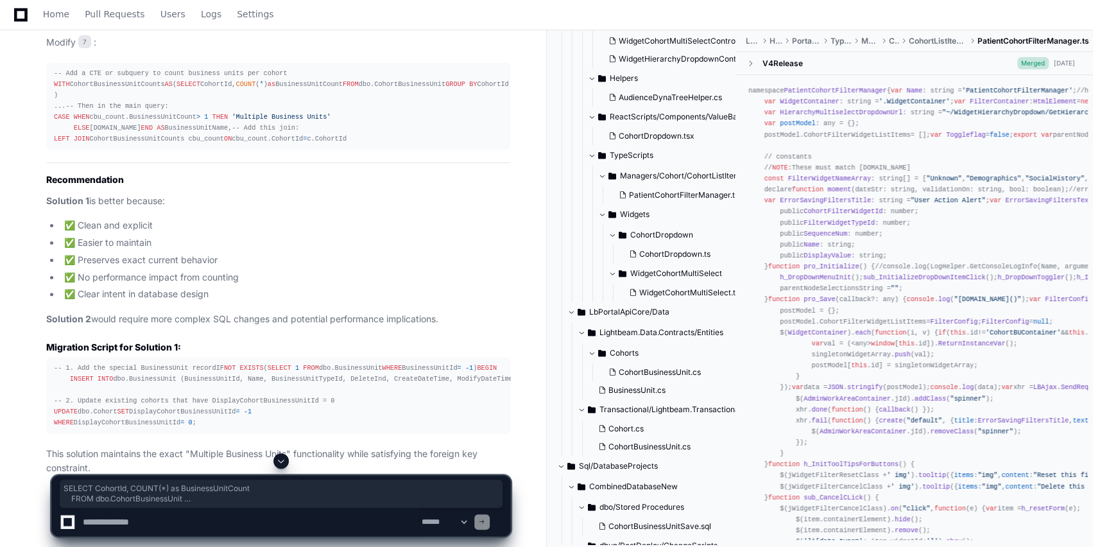
scroll to position [3406, 0]
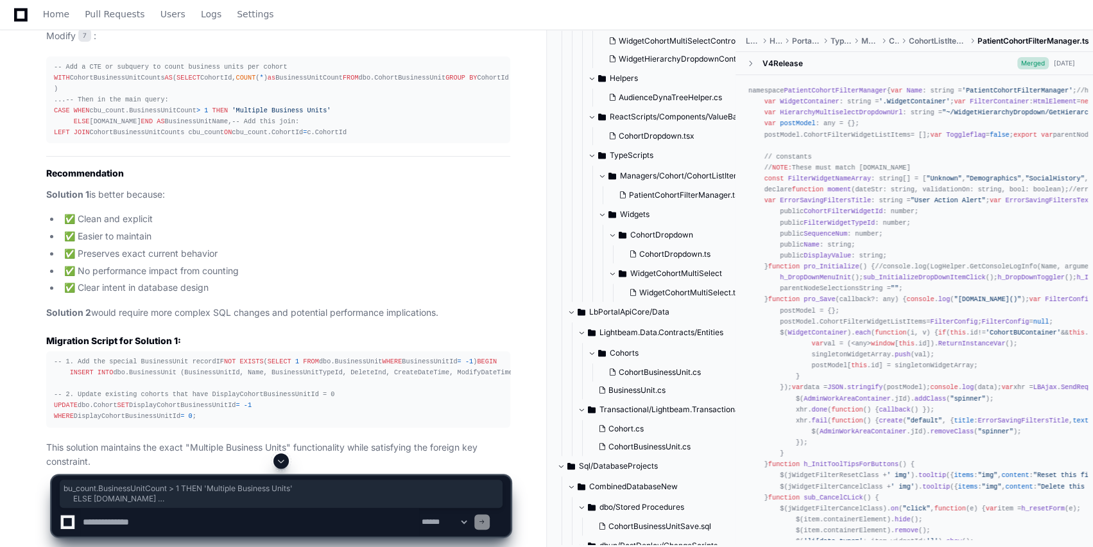
drag, startPoint x: 94, startPoint y: 281, endPoint x: 192, endPoint y: 311, distance: 102.6
click at [192, 139] on div "-- Add a CTE or subquery to count business units per cohort WITH CohortBusiness…" at bounding box center [278, 100] width 449 height 77
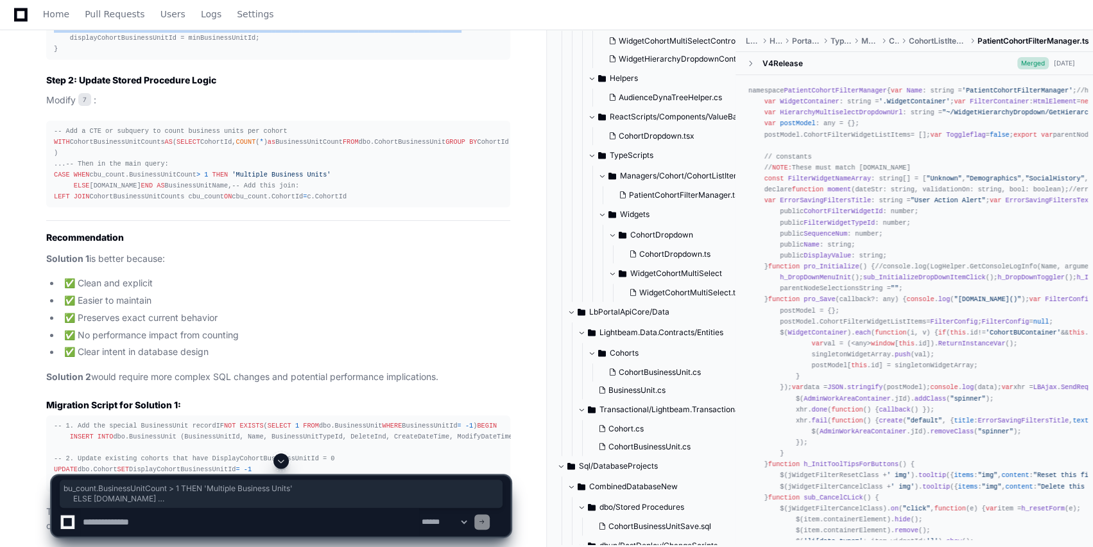
scroll to position [3341, 0]
click at [137, 522] on textarea at bounding box center [249, 522] width 339 height 28
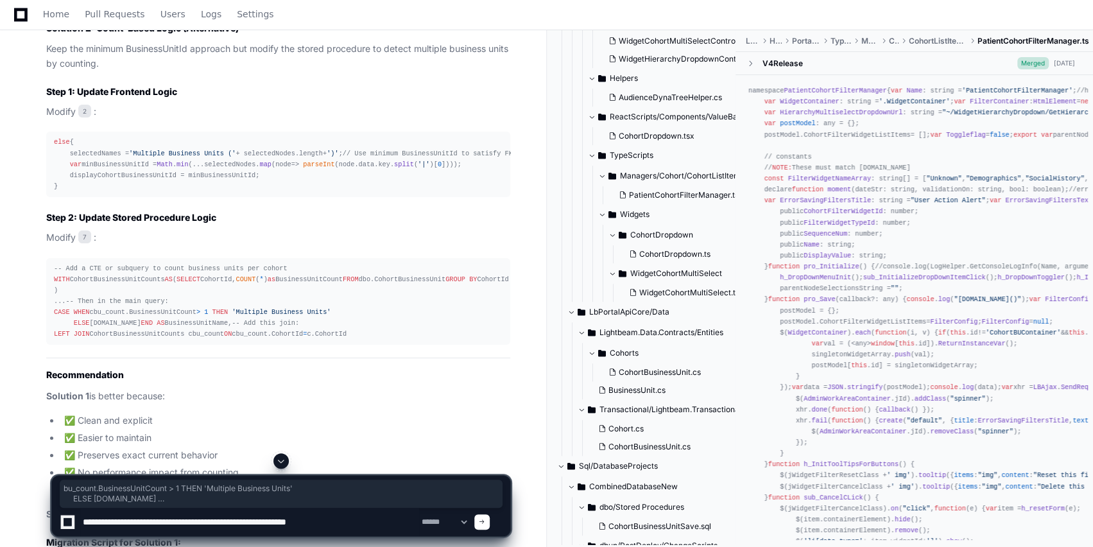
scroll to position [3203, 0]
type textarea "**********"
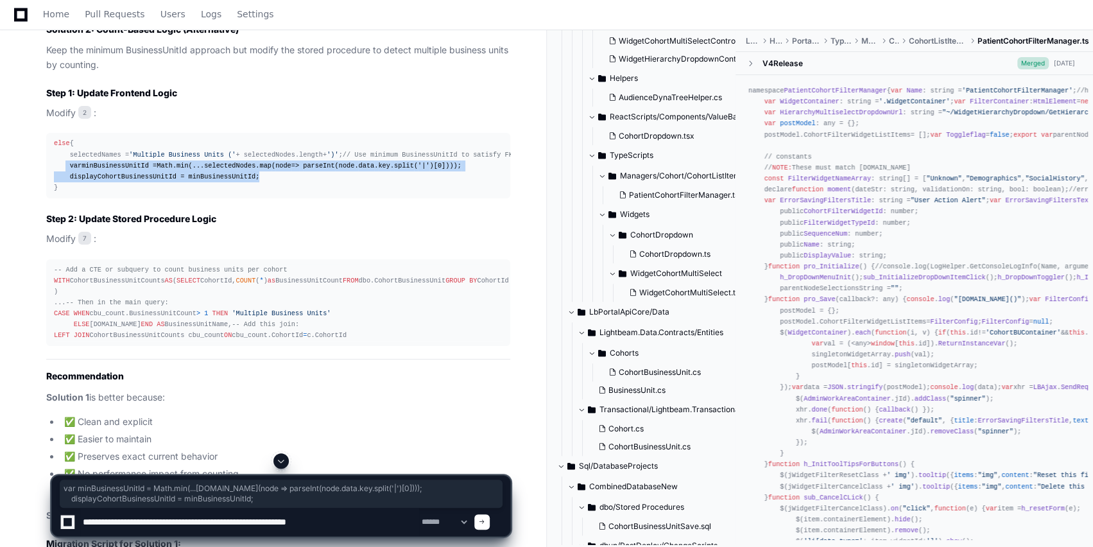
drag, startPoint x: 249, startPoint y: 293, endPoint x: 65, endPoint y: 279, distance: 184.8
click at [65, 193] on div "else { selectedNames = 'Multiple Business Units (' + selectedNodes. length + ')…" at bounding box center [278, 165] width 449 height 55
copy div "var minBusinessUnitId = Math . min (...selectedNodes. map ( node => parseInt (n…"
